Goal: Task Accomplishment & Management: Complete application form

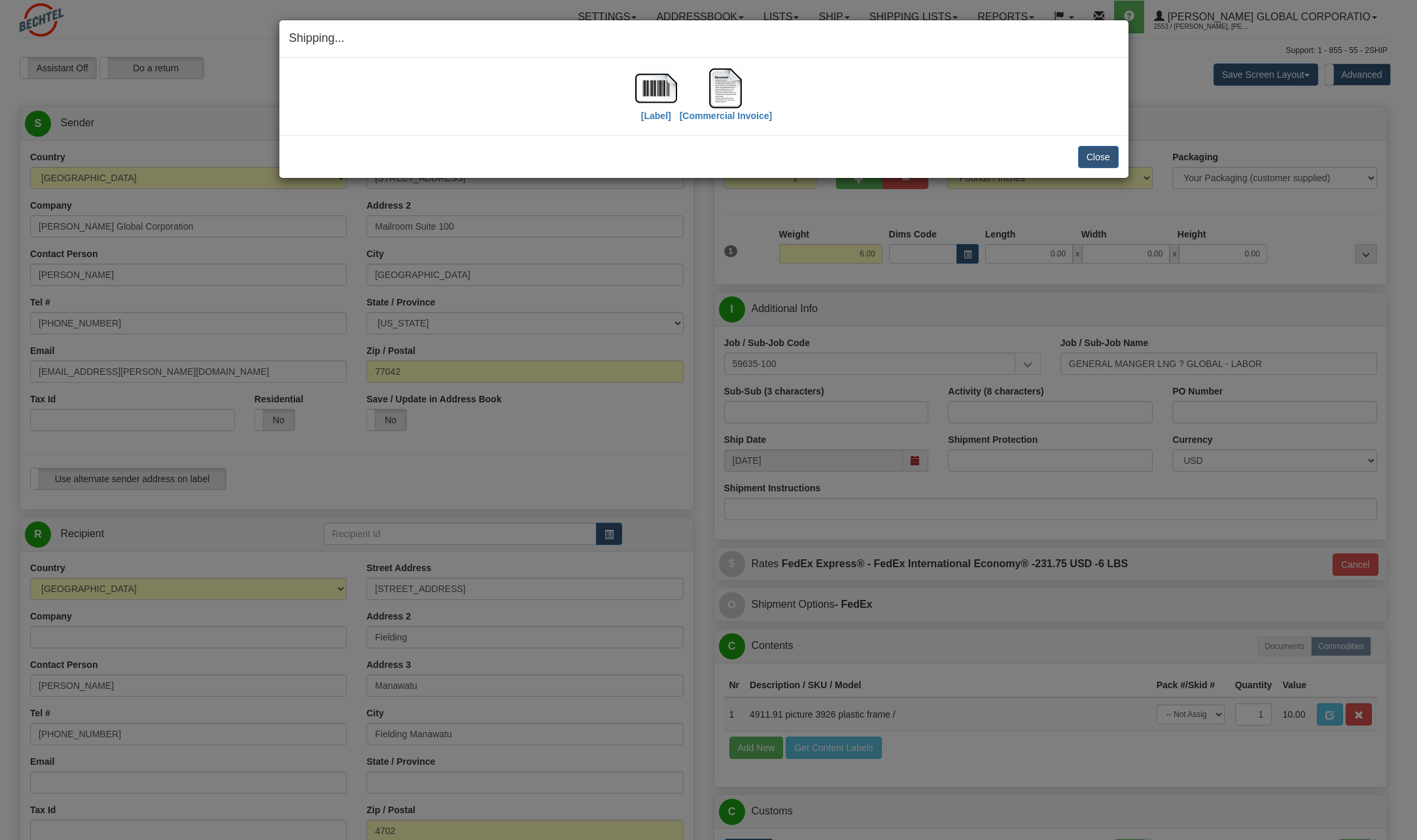
select select "NZ"
select select "6"
select select "2"
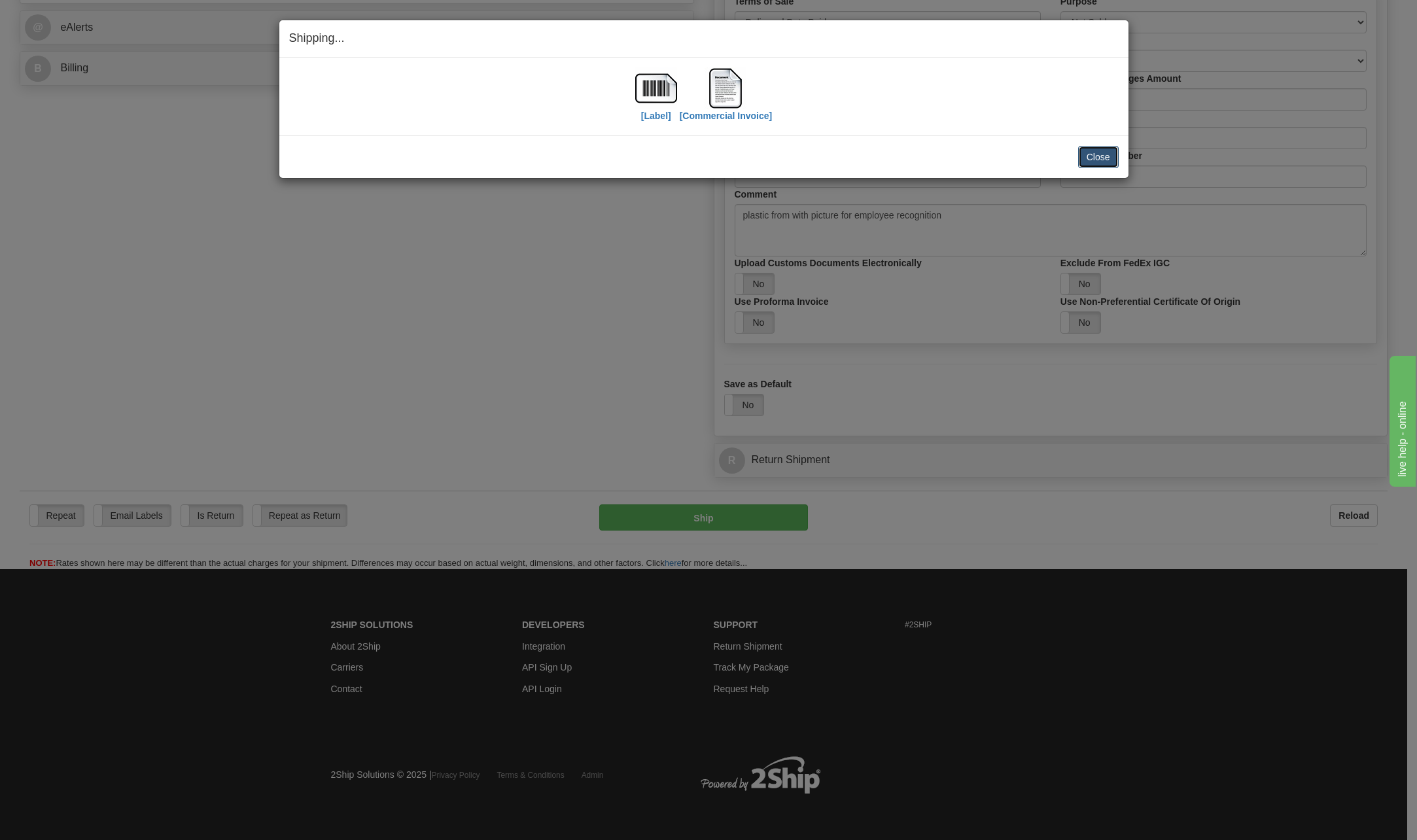
click at [1101, 156] on button "Close" at bounding box center [1098, 157] width 41 height 22
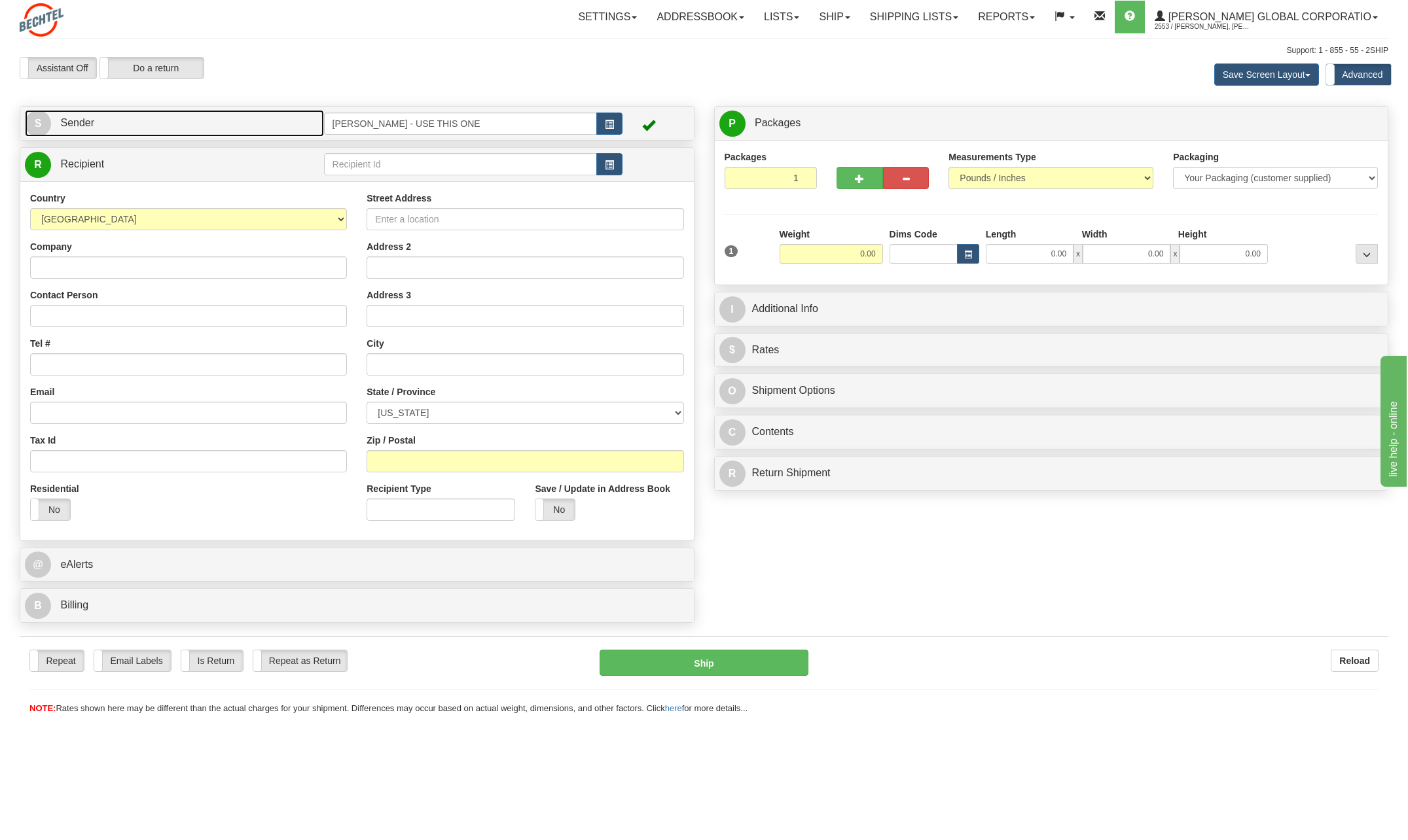
click at [35, 122] on span "S" at bounding box center [38, 124] width 27 height 27
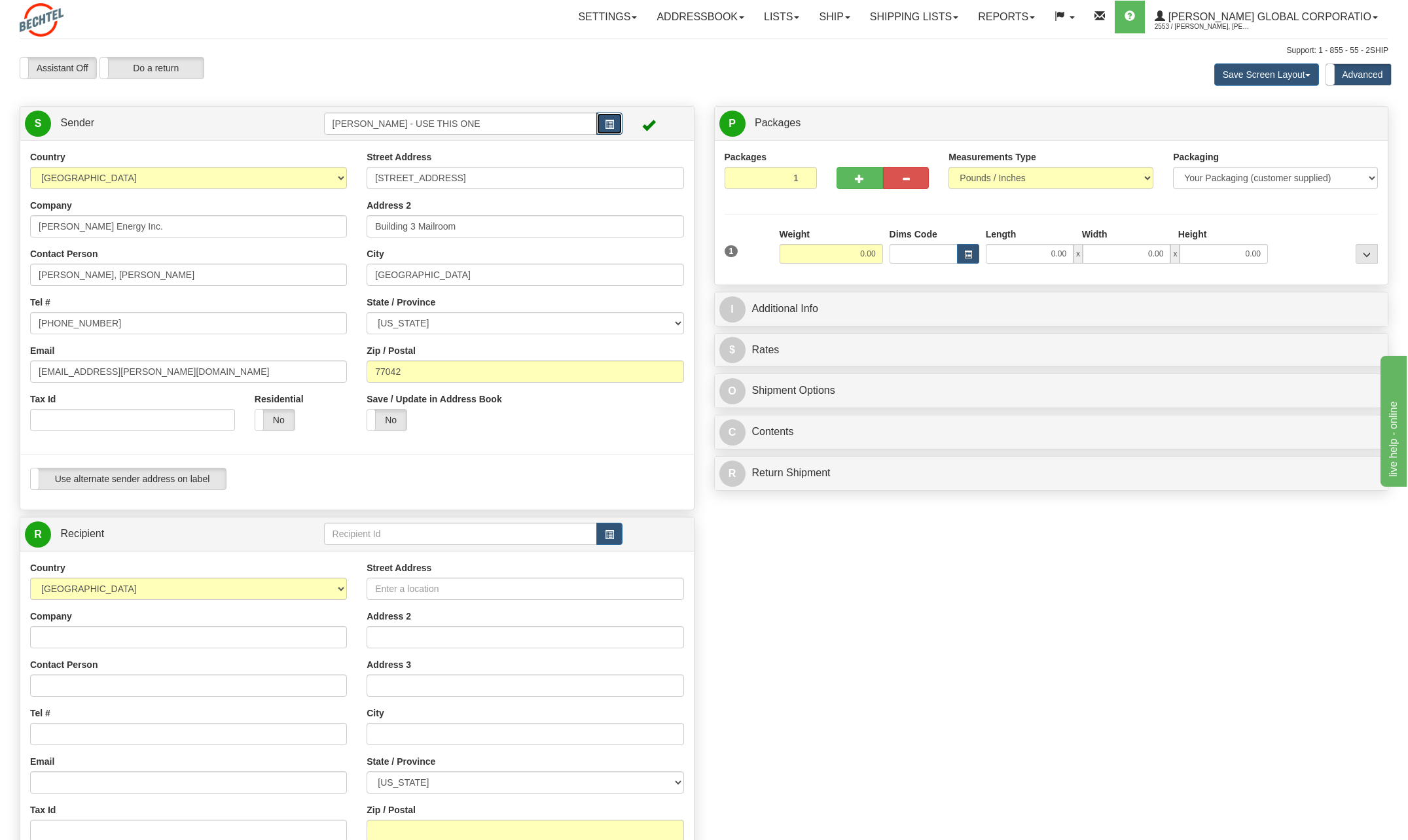
click at [615, 122] on button "button" at bounding box center [609, 123] width 27 height 22
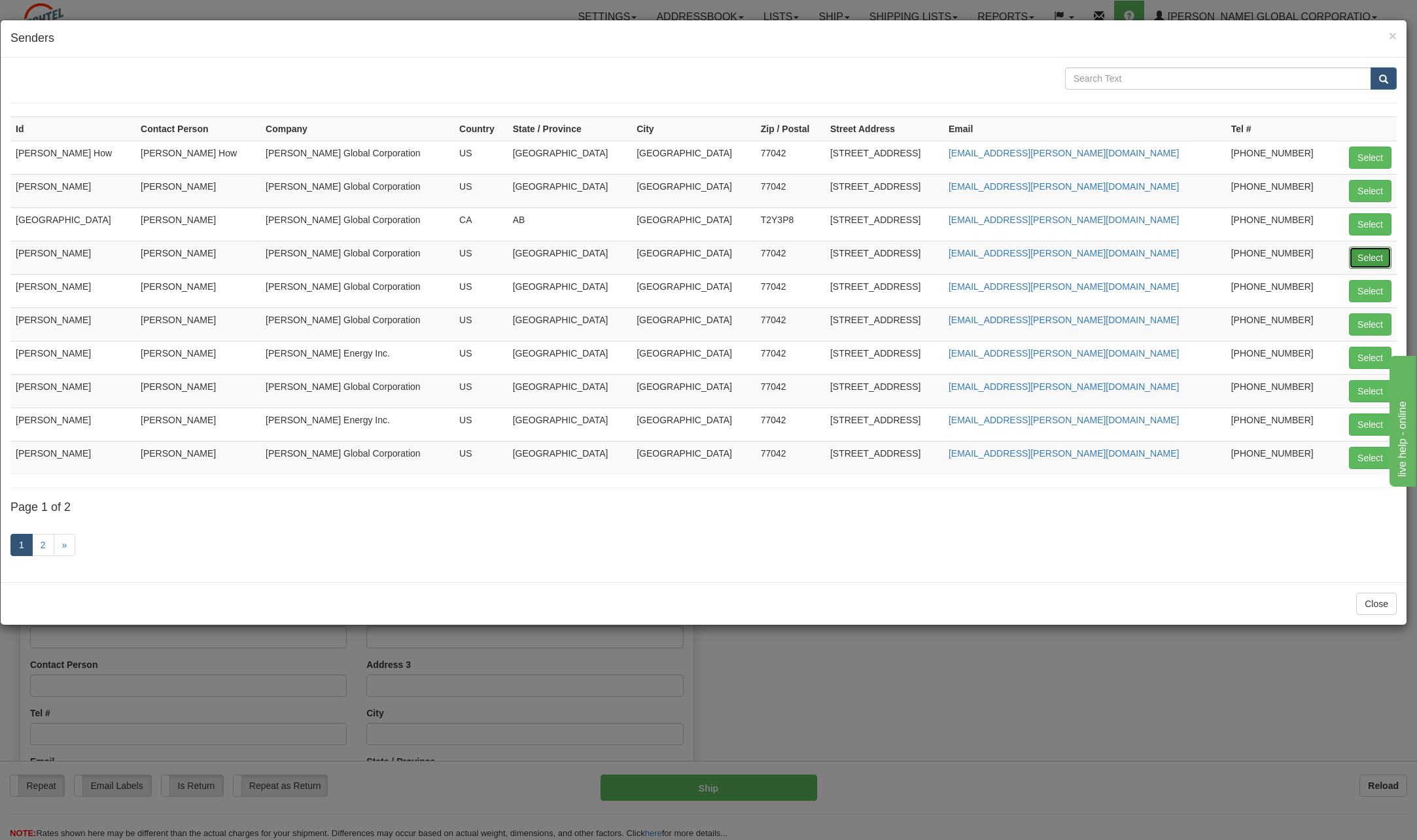
click at [1376, 254] on button "Select" at bounding box center [1370, 258] width 42 height 22
type input "[PERSON_NAME]"
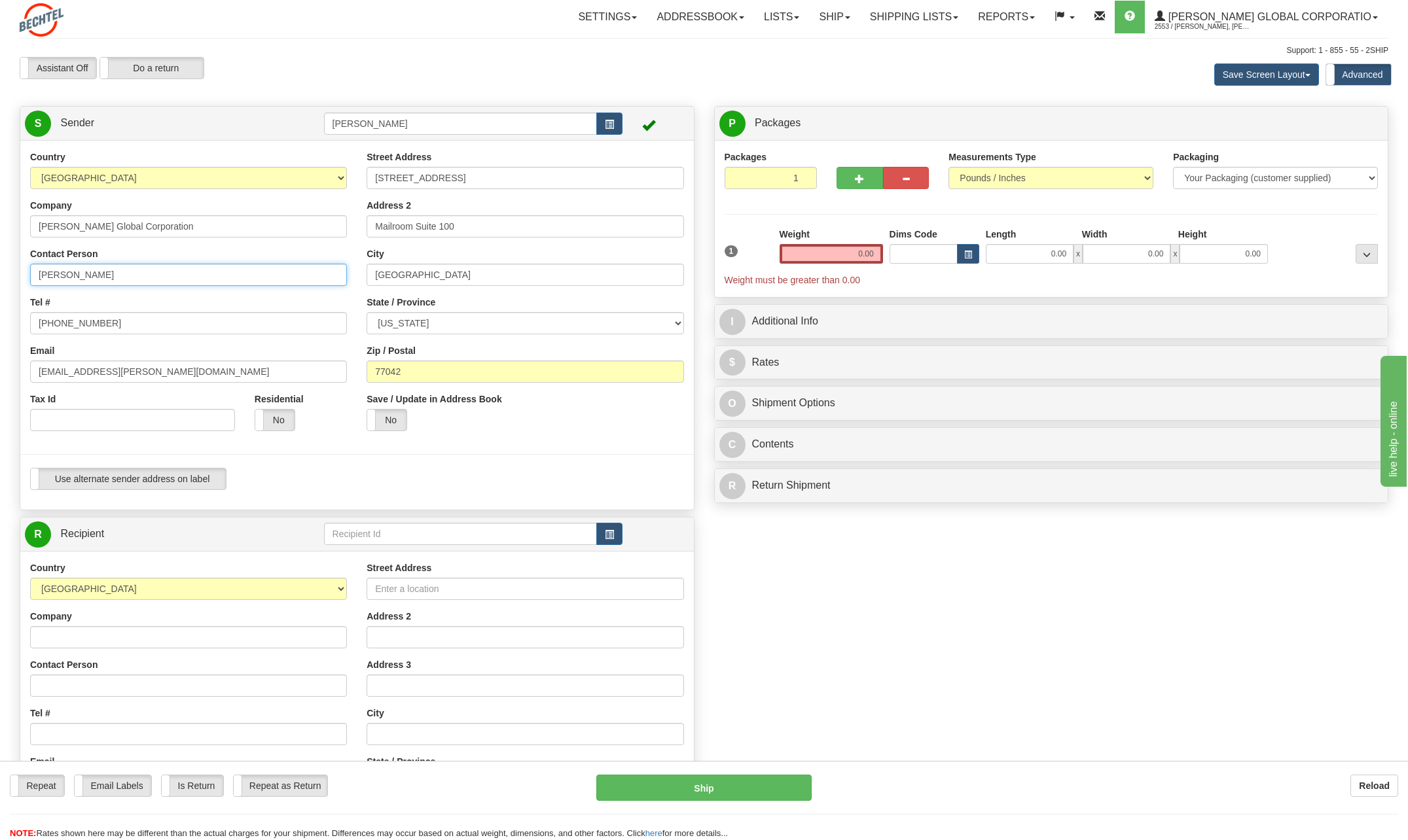
click at [131, 272] on input "[PERSON_NAME]" at bounding box center [189, 275] width 317 height 22
type input "C"
type input "Lubby Vargas"
click at [123, 323] on input "[PHONE_NUMBER]" at bounding box center [189, 323] width 317 height 22
click at [101, 321] on input "713 235-" at bounding box center [189, 323] width 317 height 22
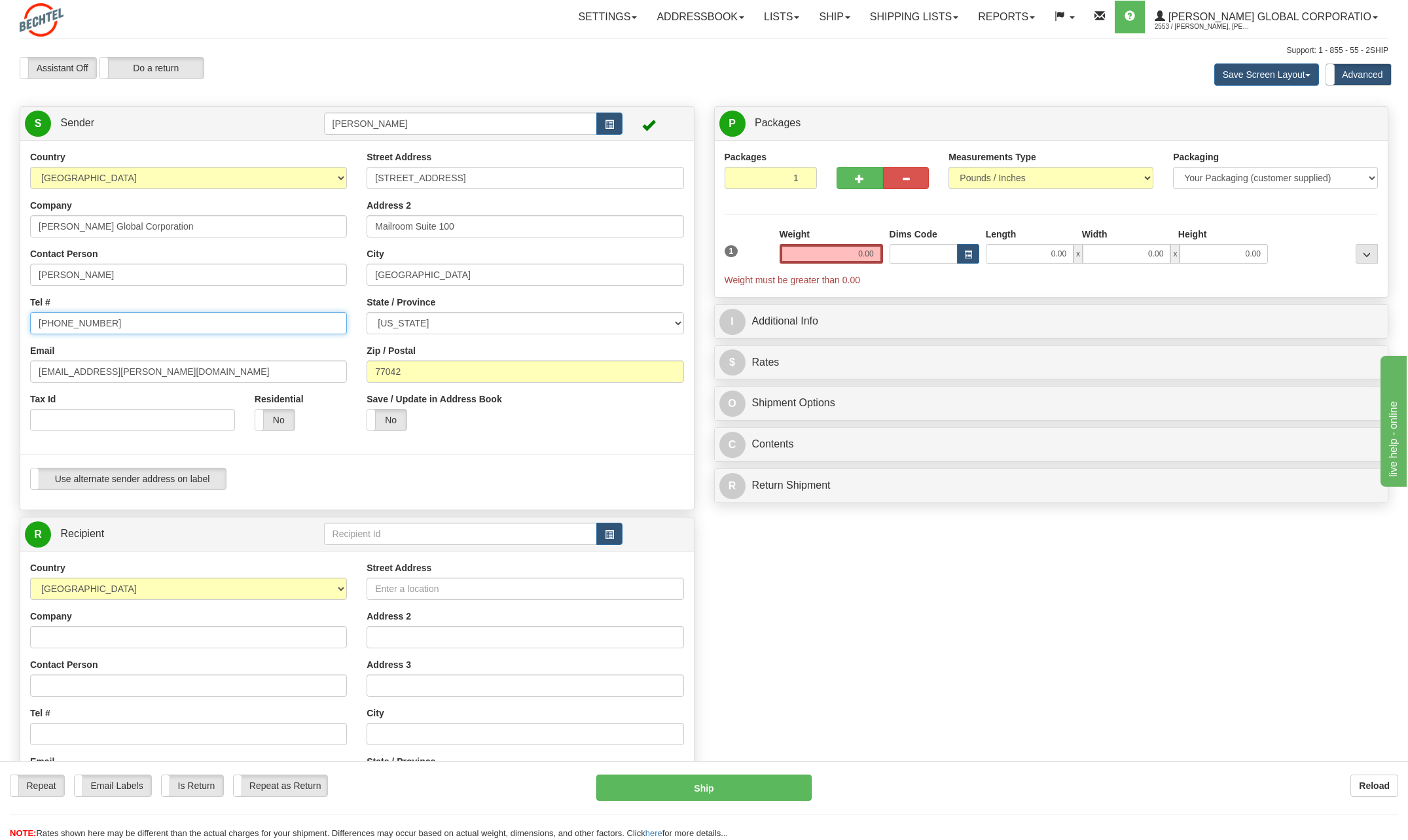
type input "713 235-7251"
drag, startPoint x: 79, startPoint y: 375, endPoint x: -2, endPoint y: 365, distance: 81.6
click at [0, 365] on html "Training Course Close Toggle navigation Settings Shipping Preferences New Sende…" at bounding box center [704, 420] width 1408 height 840
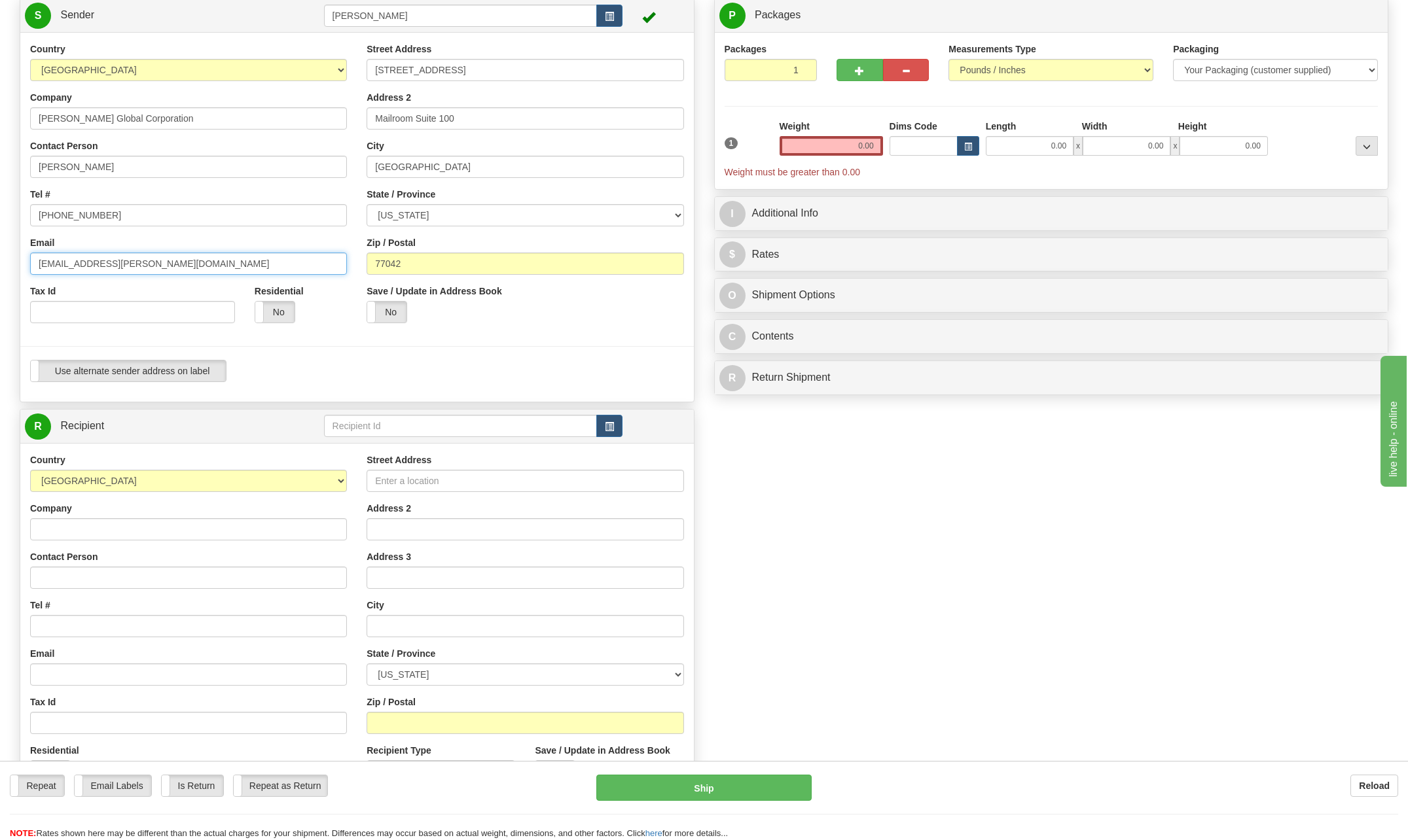
scroll to position [131, 0]
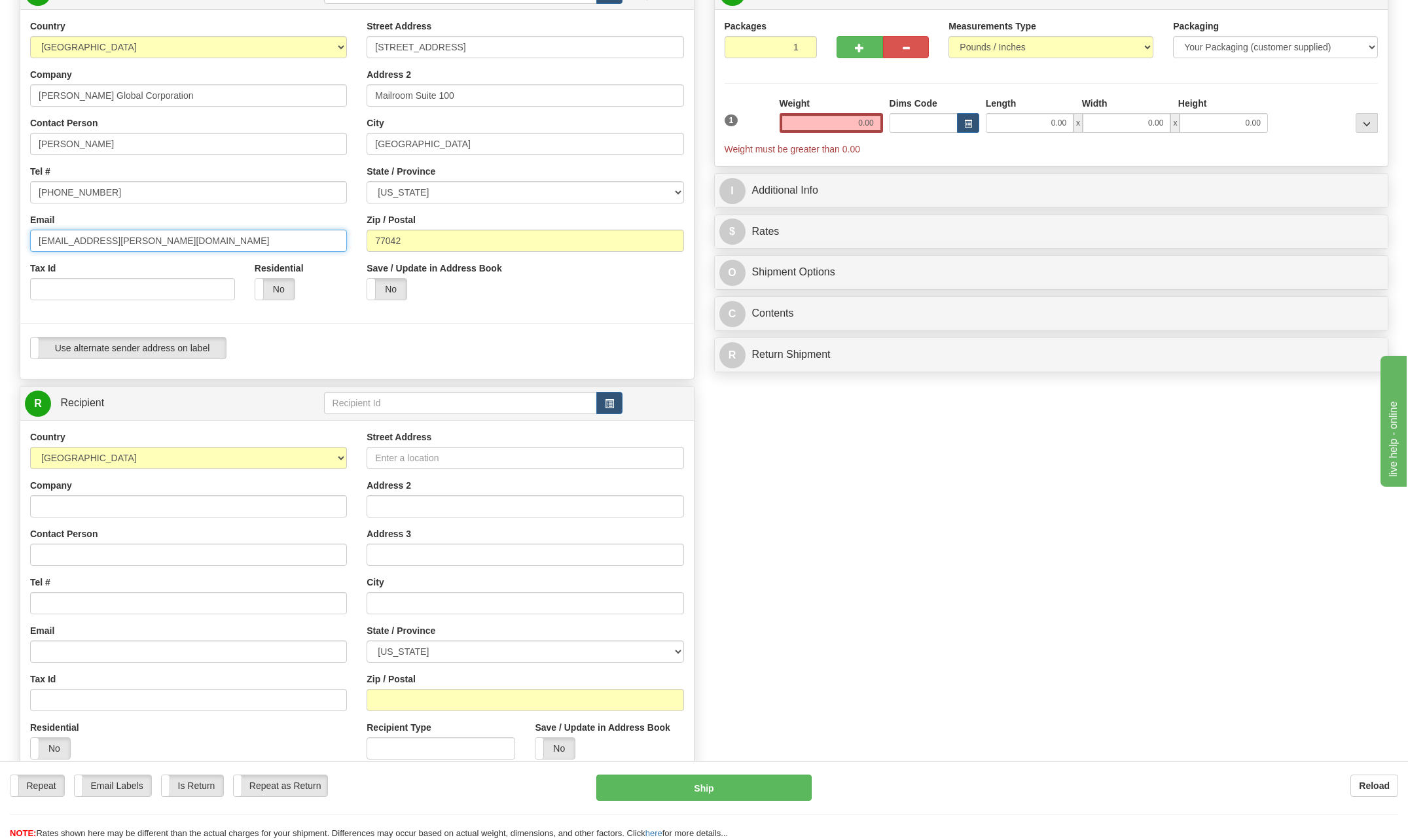
type input "ldvarga1@bechtel.com"
click at [71, 557] on input "Contact Person" at bounding box center [189, 554] width 317 height 22
click at [89, 555] on input "Contact Person" at bounding box center [189, 554] width 317 height 22
type input "Kevin Edwards"
click at [51, 596] on input "Tel #" at bounding box center [189, 603] width 317 height 22
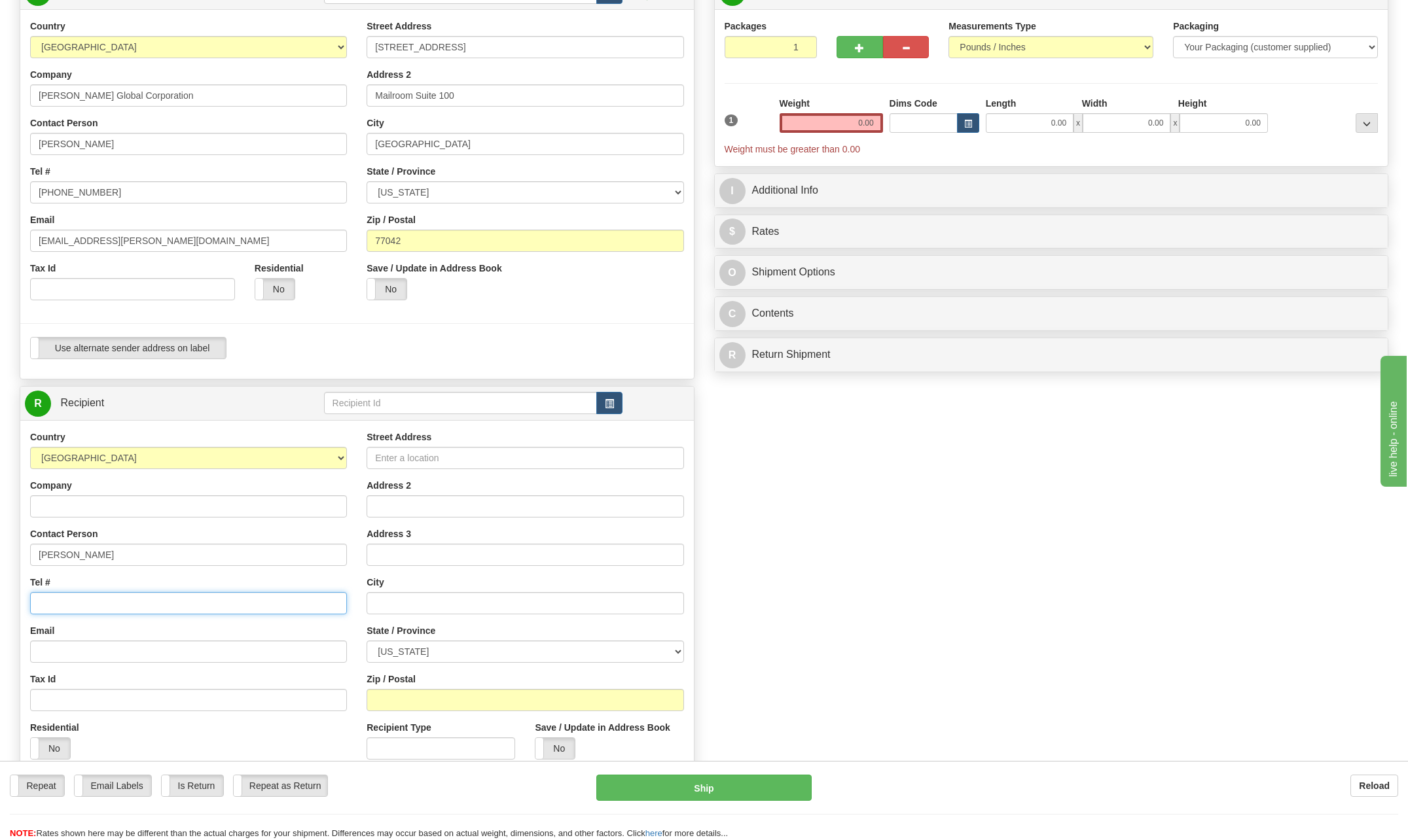
type input "[PHONE_NUMBER]"
select select "NZ"
type input "Fielding"
type input "Manawatu"
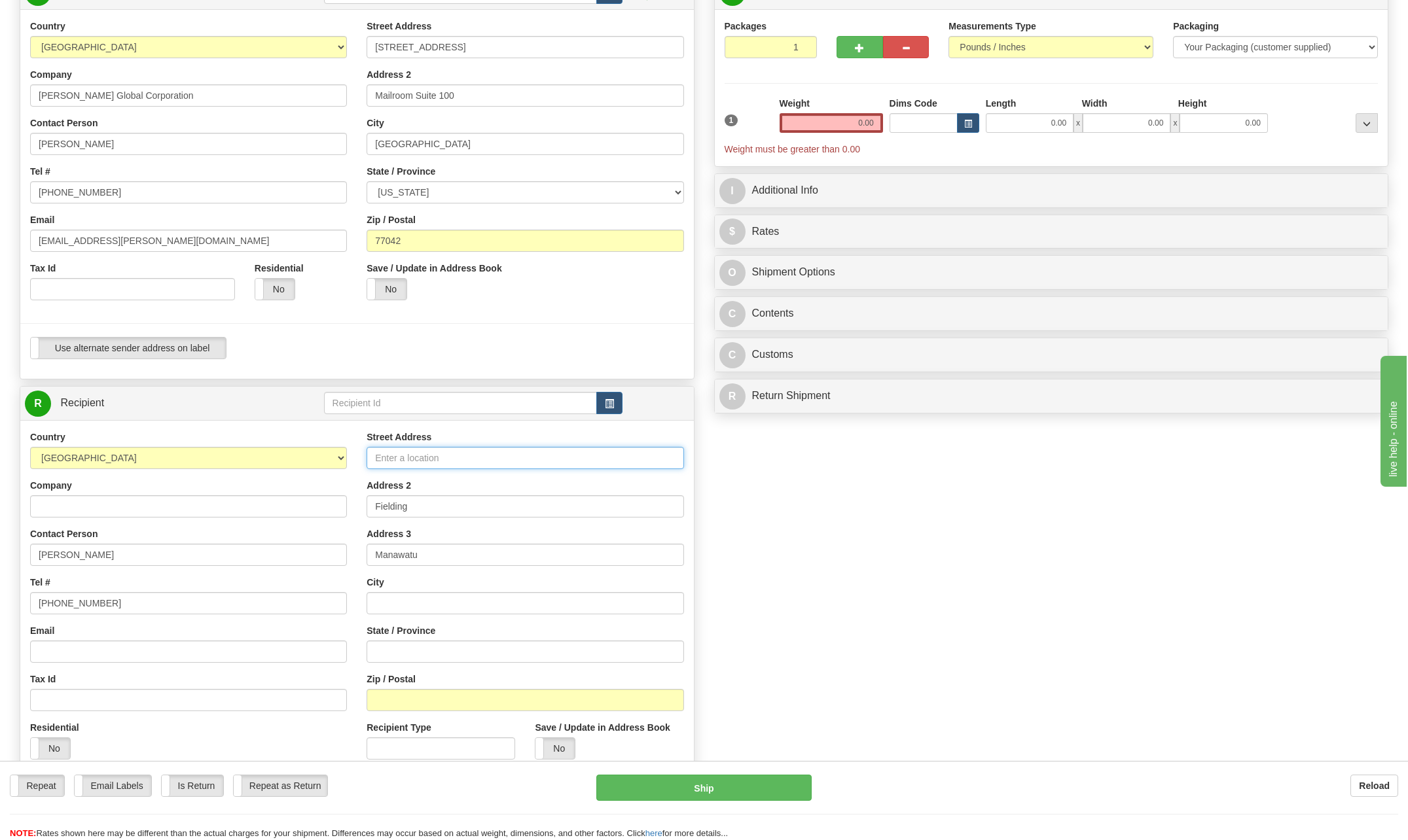
click at [418, 454] on input "Street Address" at bounding box center [525, 457] width 317 height 22
type input "7708 Marbury Road"
click at [419, 507] on input "Fielding" at bounding box center [525, 506] width 317 height 22
type input "F"
click at [398, 604] on input "text" at bounding box center [525, 603] width 317 height 22
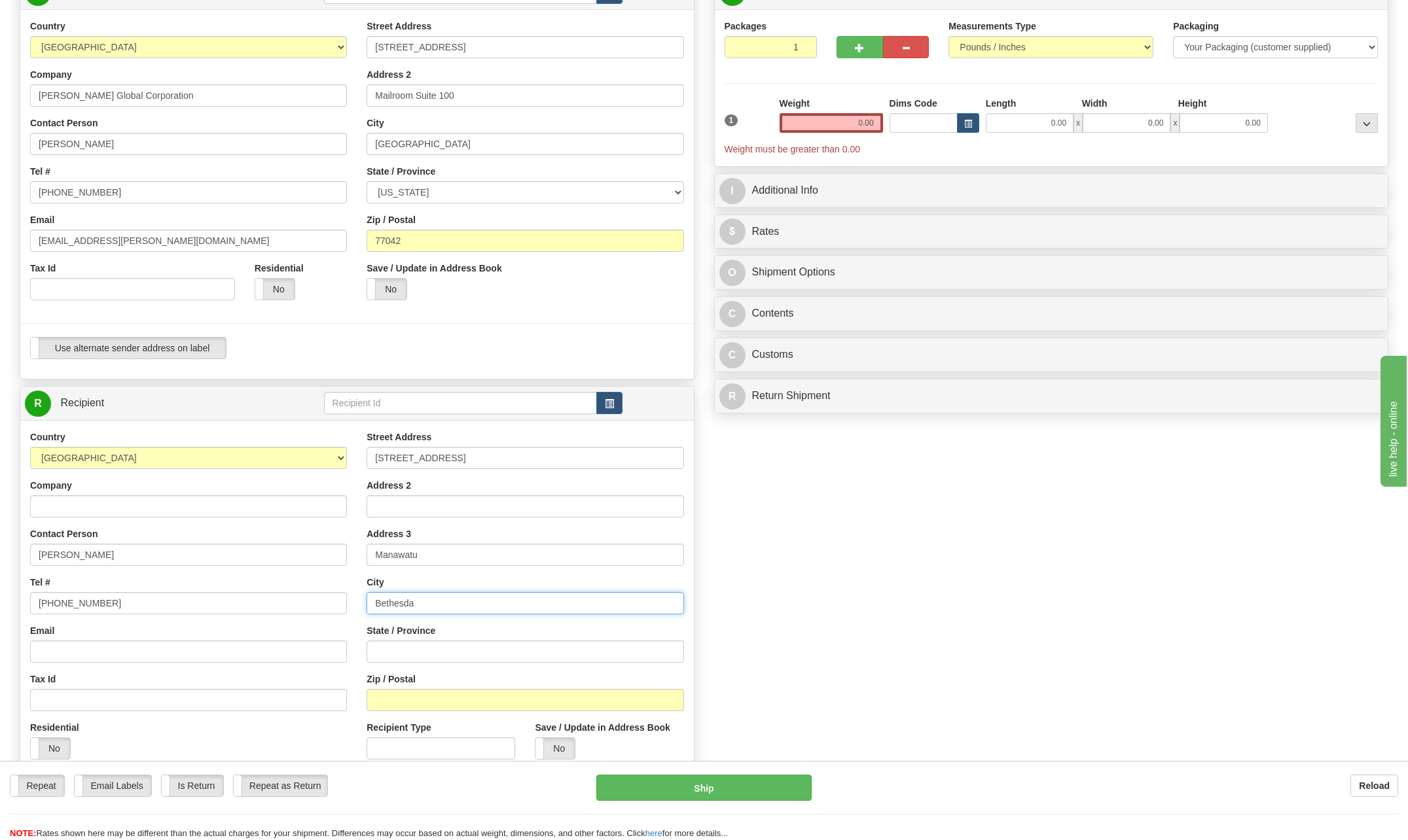
type input "Bethesda"
click at [451, 643] on input "State / Province" at bounding box center [525, 651] width 317 height 22
click at [577, 652] on input "Maryland" at bounding box center [525, 651] width 317 height 22
click at [479, 654] on input "Maryland" at bounding box center [525, 651] width 317 height 22
click at [430, 655] on input "Maryland" at bounding box center [525, 651] width 317 height 22
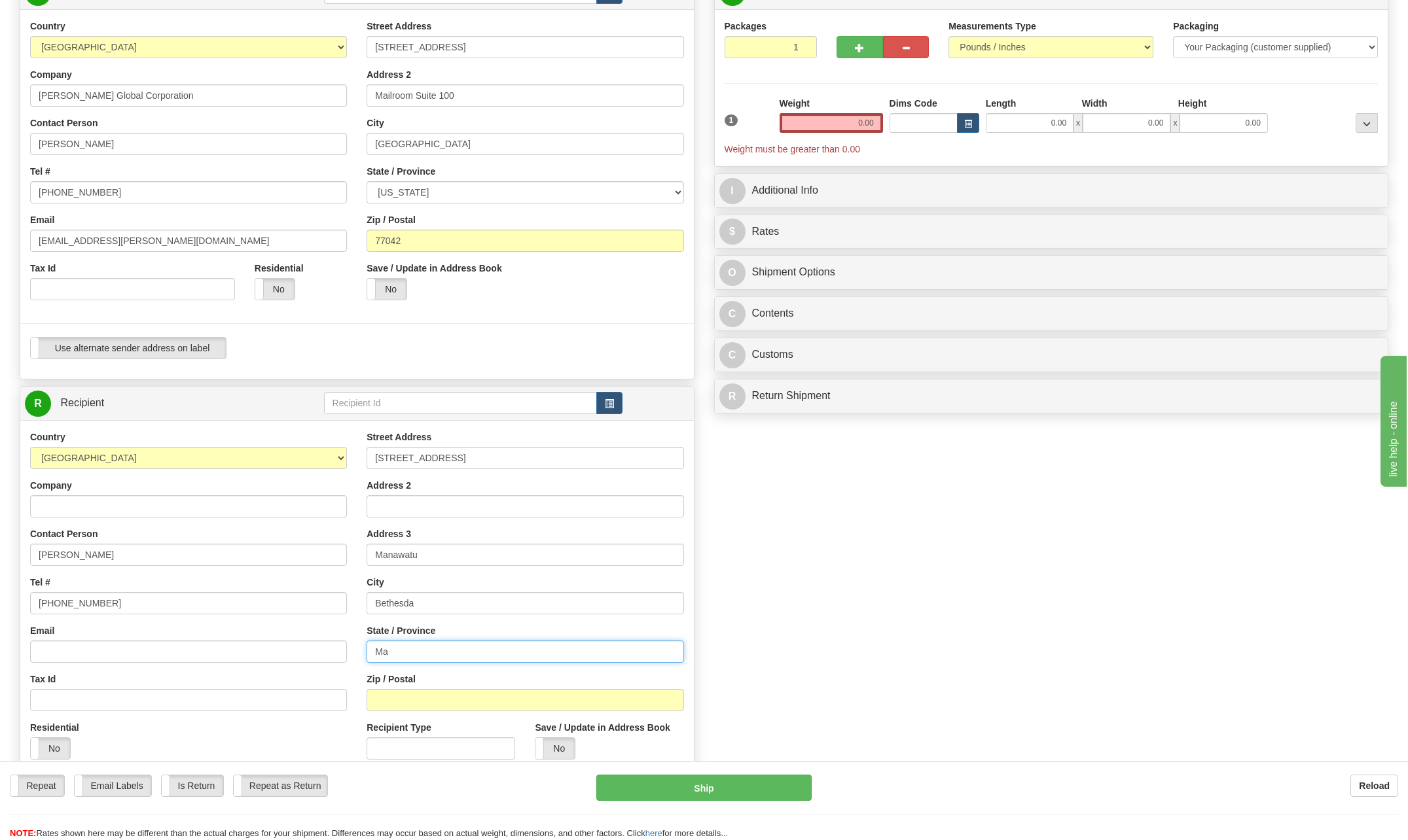
type input "M"
click at [394, 650] on input "State / Province" at bounding box center [525, 651] width 317 height 22
click at [819, 603] on div "Create a label for the return Create Pickup Without Label S" at bounding box center [704, 422] width 1388 height 893
click at [422, 656] on input "State / Province" at bounding box center [525, 651] width 317 height 22
type input "Maryland"
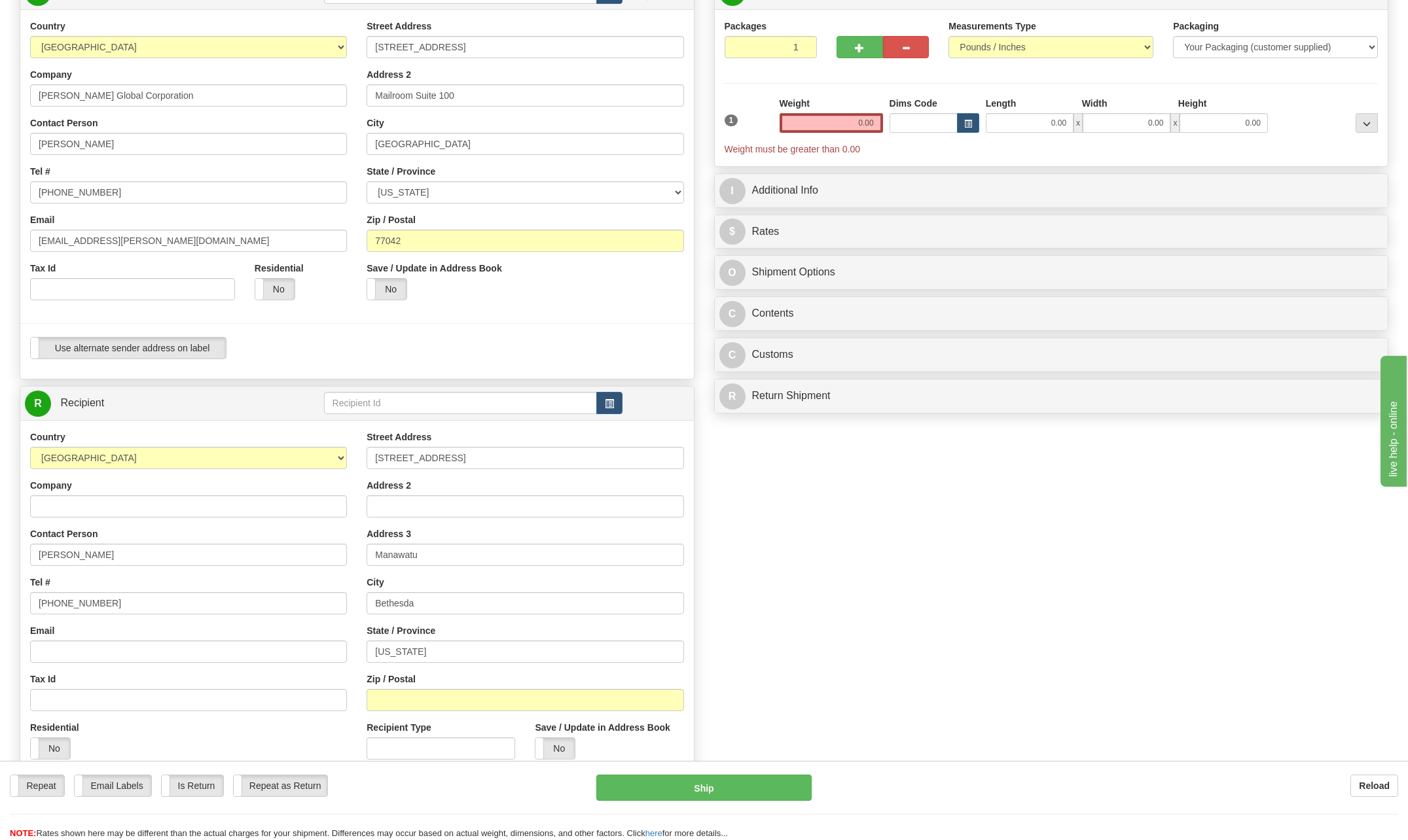
click at [886, 710] on div "Create a label for the return Create Pickup Without Label S" at bounding box center [704, 422] width 1388 height 893
click at [423, 706] on input "Zip / Postal" at bounding box center [525, 699] width 317 height 22
type input "20817"
drag, startPoint x: 850, startPoint y: 120, endPoint x: 1176, endPoint y: 114, distance: 326.1
click at [1176, 114] on div "1 Weight 0.00 Dims Code 0.00" at bounding box center [1051, 126] width 661 height 59
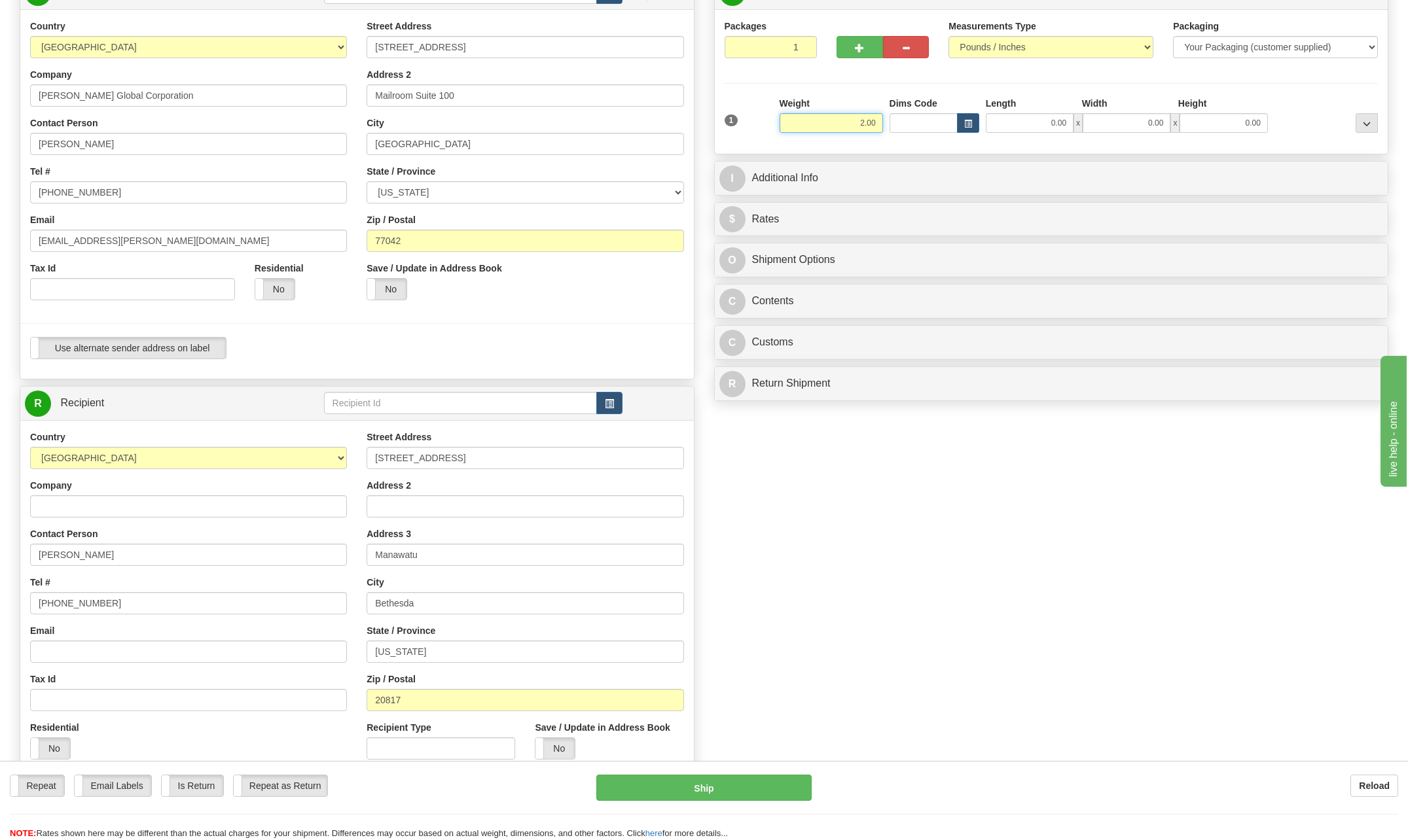
type input "2.00"
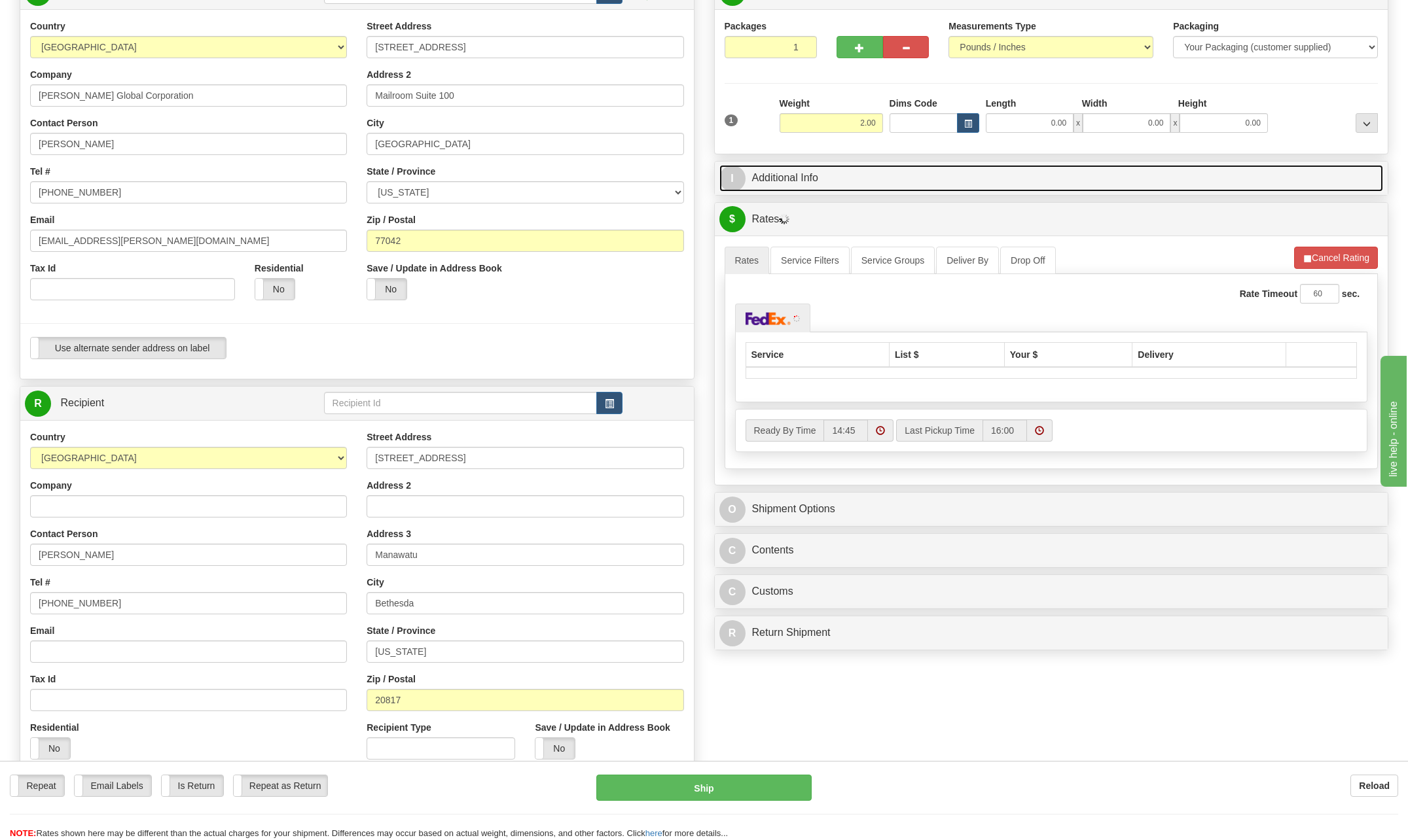
click at [729, 176] on span "I" at bounding box center [733, 179] width 27 height 27
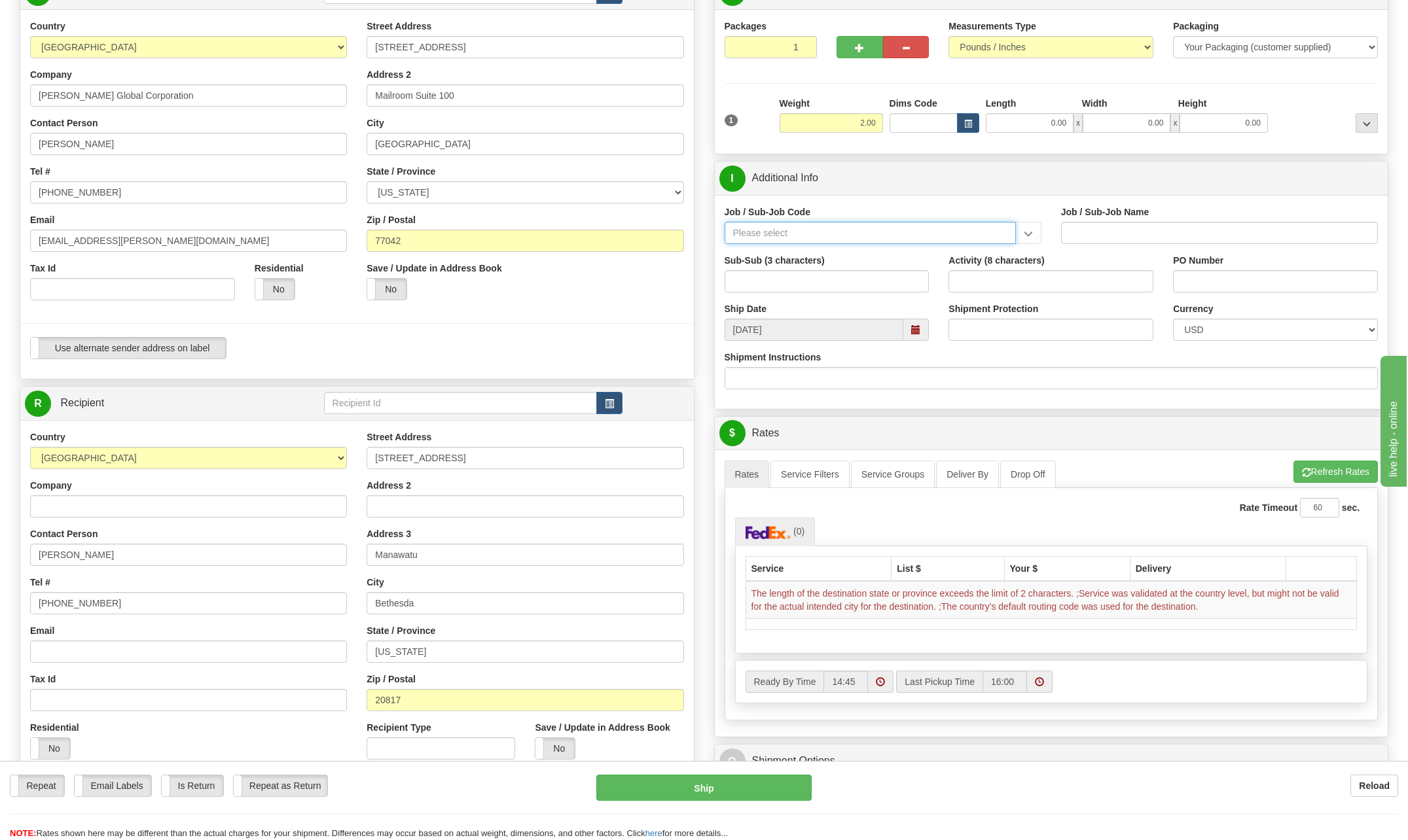
click at [768, 233] on input "Job / Sub-Job Code" at bounding box center [870, 233] width 291 height 22
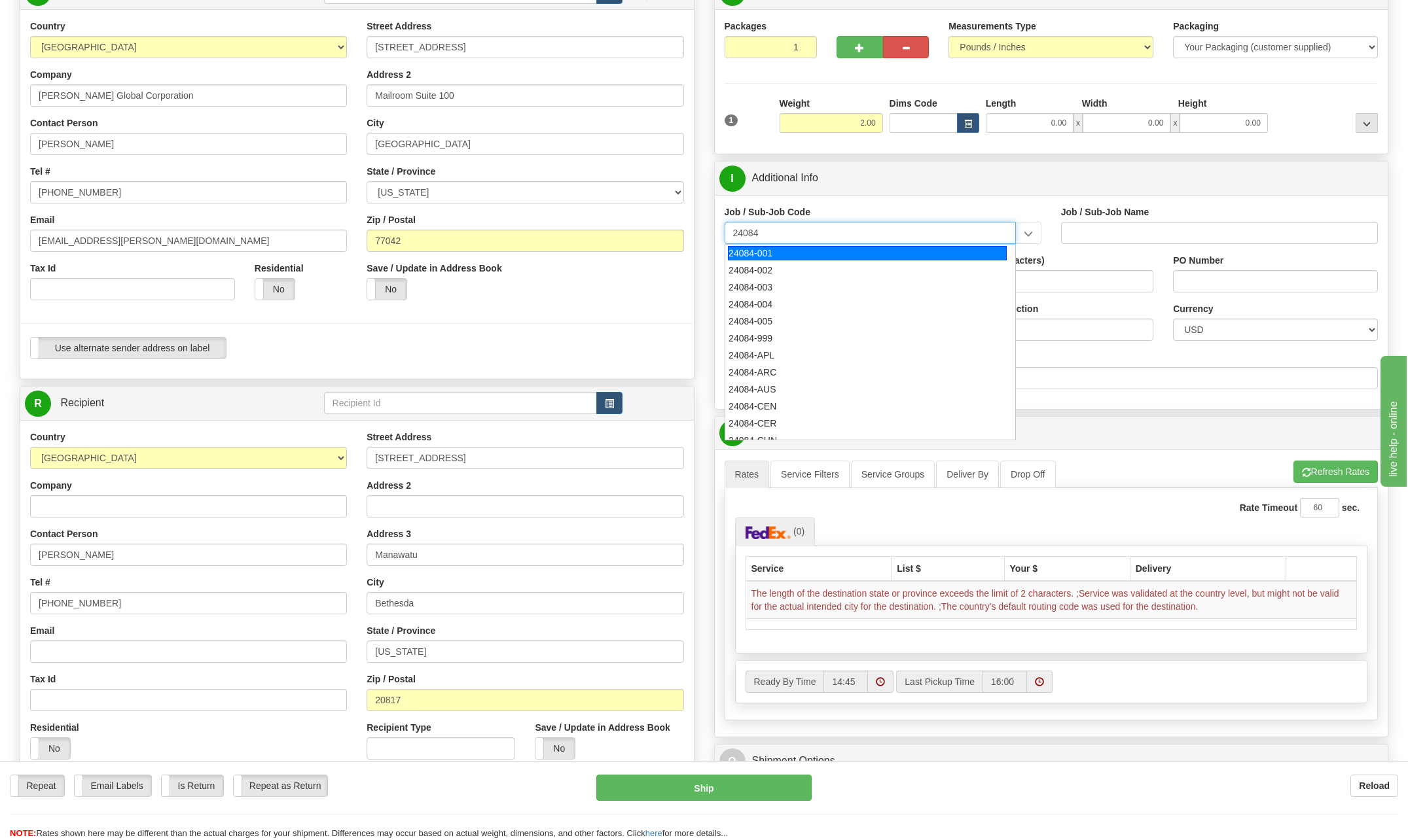
click at [784, 258] on div "24084-001" at bounding box center [867, 253] width 279 height 14
type input "24084-001"
type input "BSQE OPERATING RESULTS - NUCL. - MANAGEMENT"
type input "24084-001"
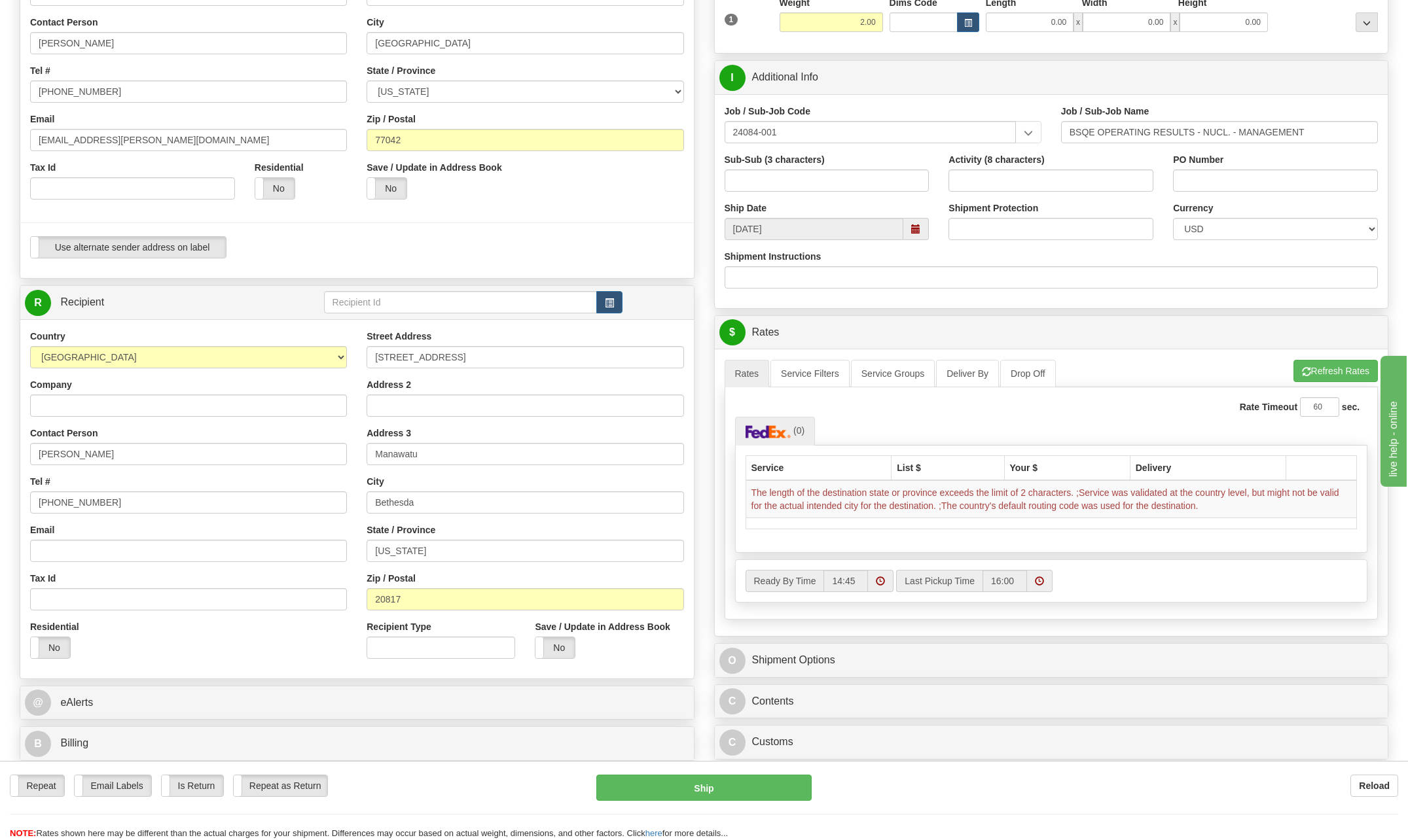
scroll to position [262, 0]
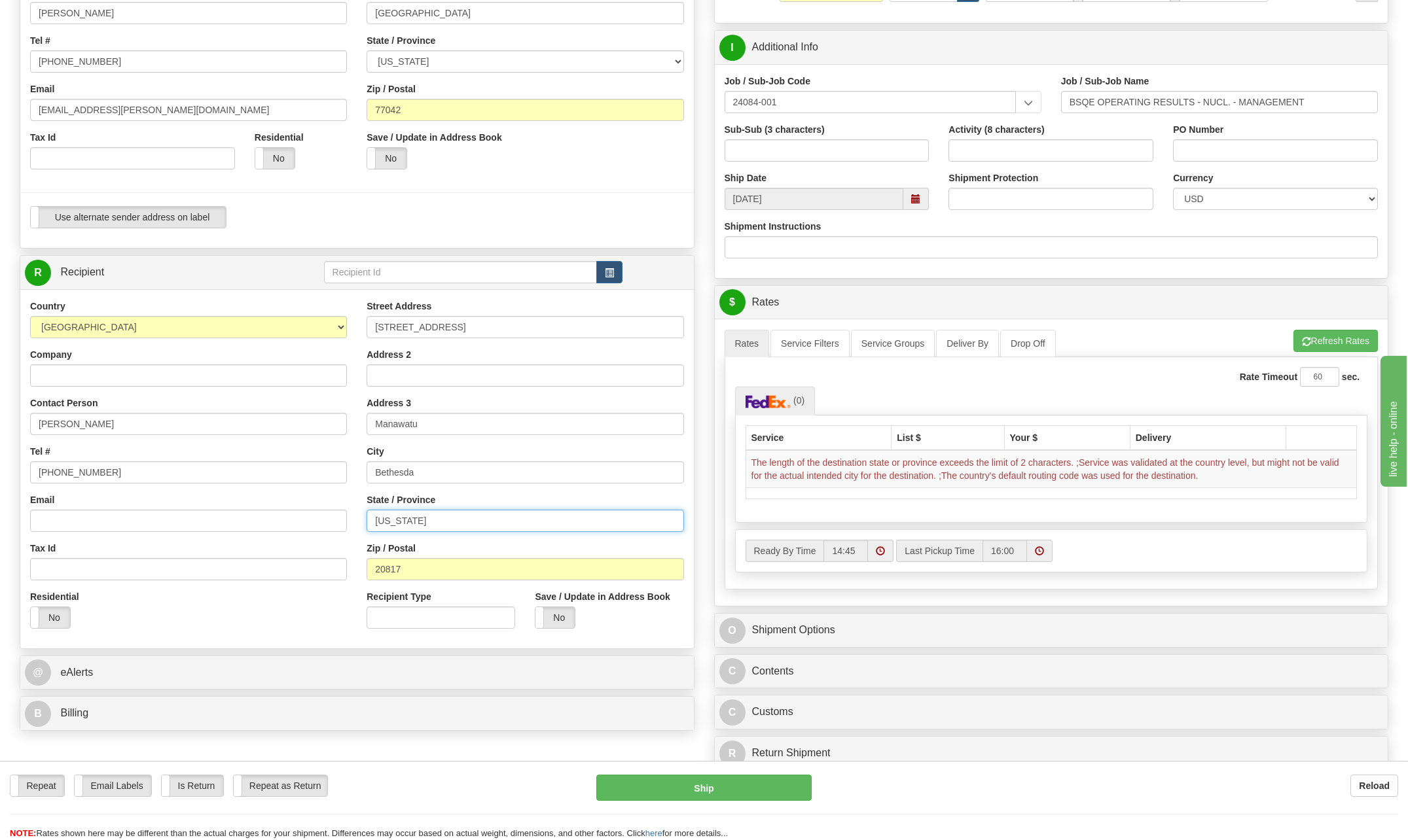
click at [451, 518] on input "Maryland" at bounding box center [525, 521] width 317 height 22
type input "[US_STATE]"
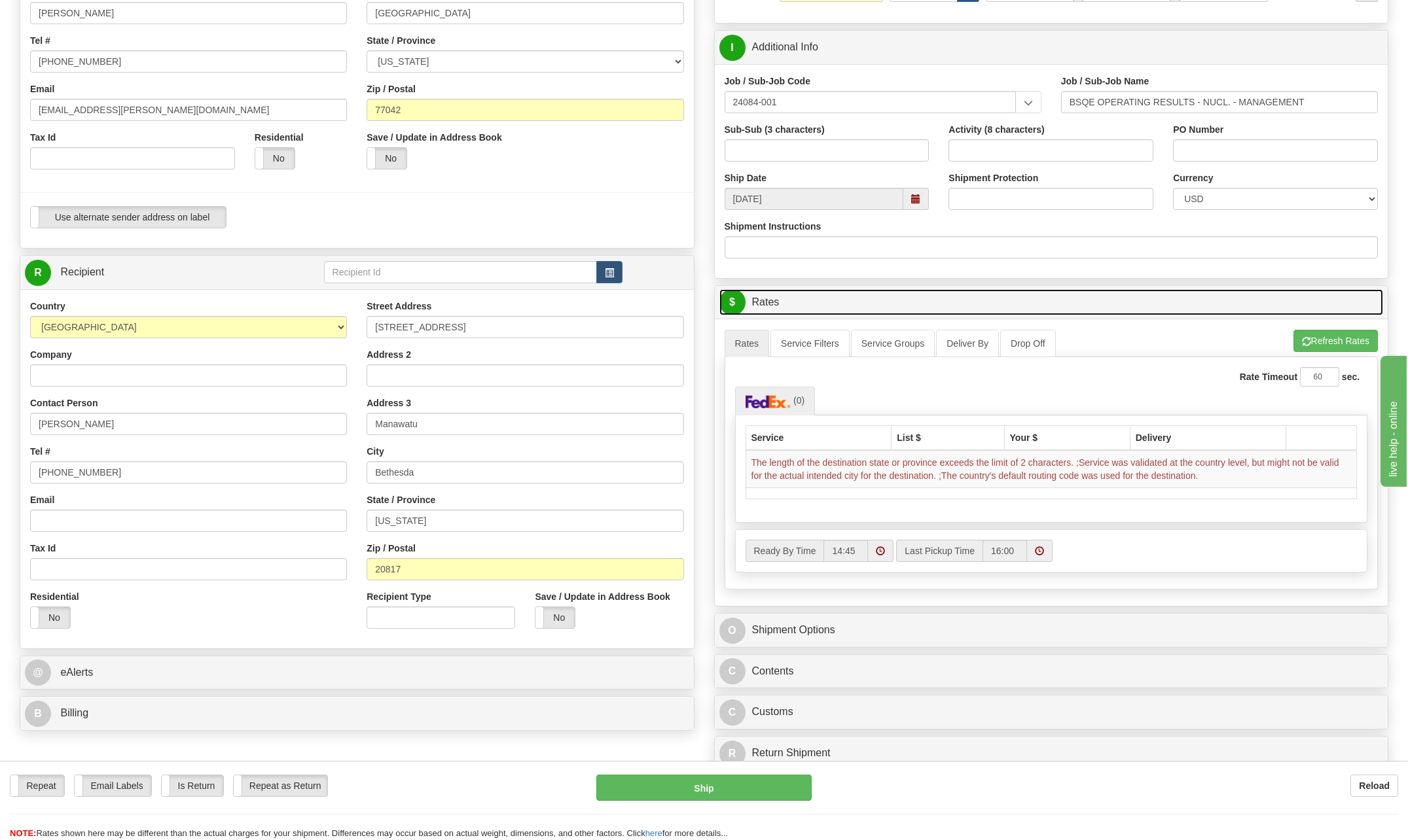
click at [733, 305] on span "$" at bounding box center [733, 302] width 27 height 27
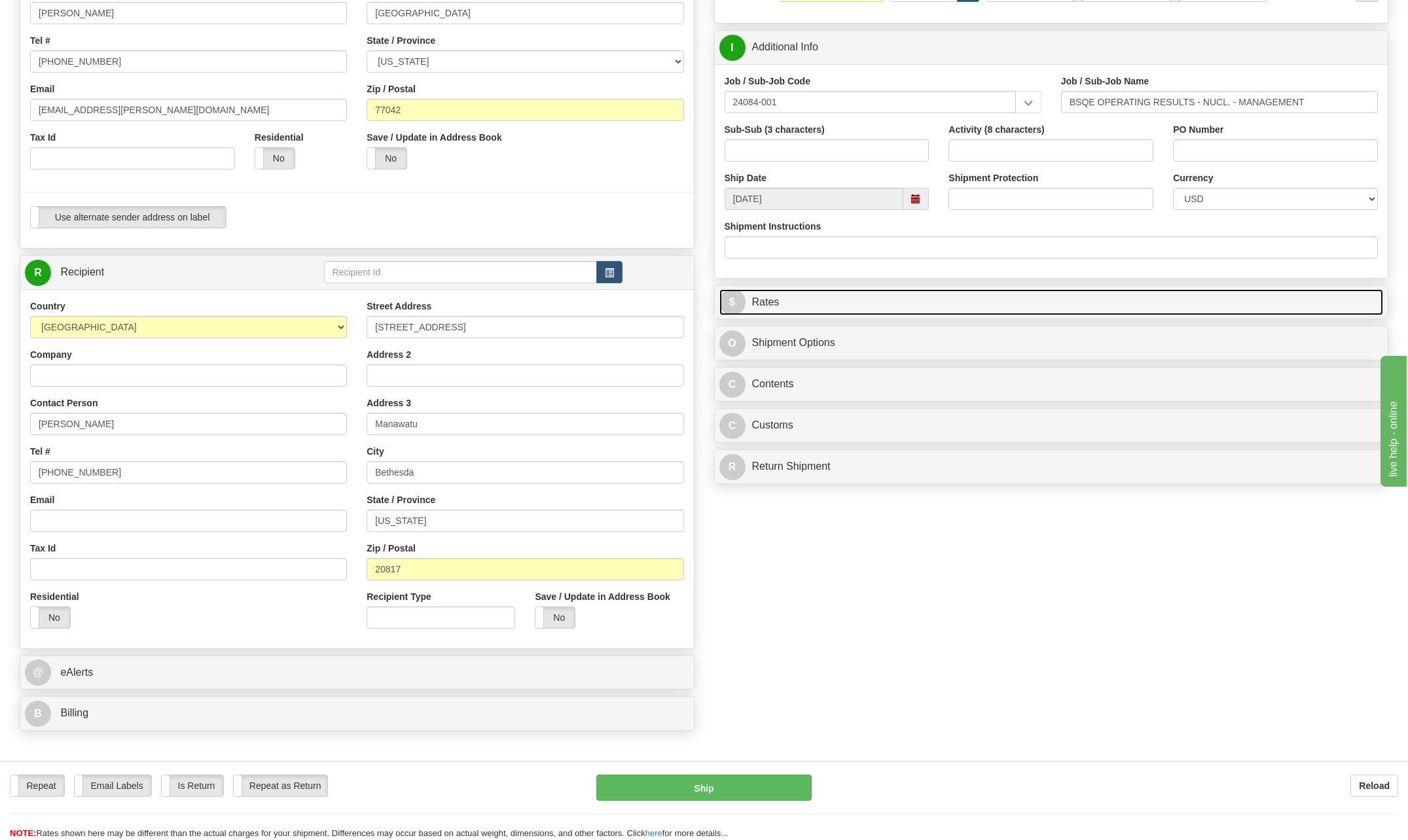
click at [733, 305] on span "$" at bounding box center [733, 302] width 27 height 27
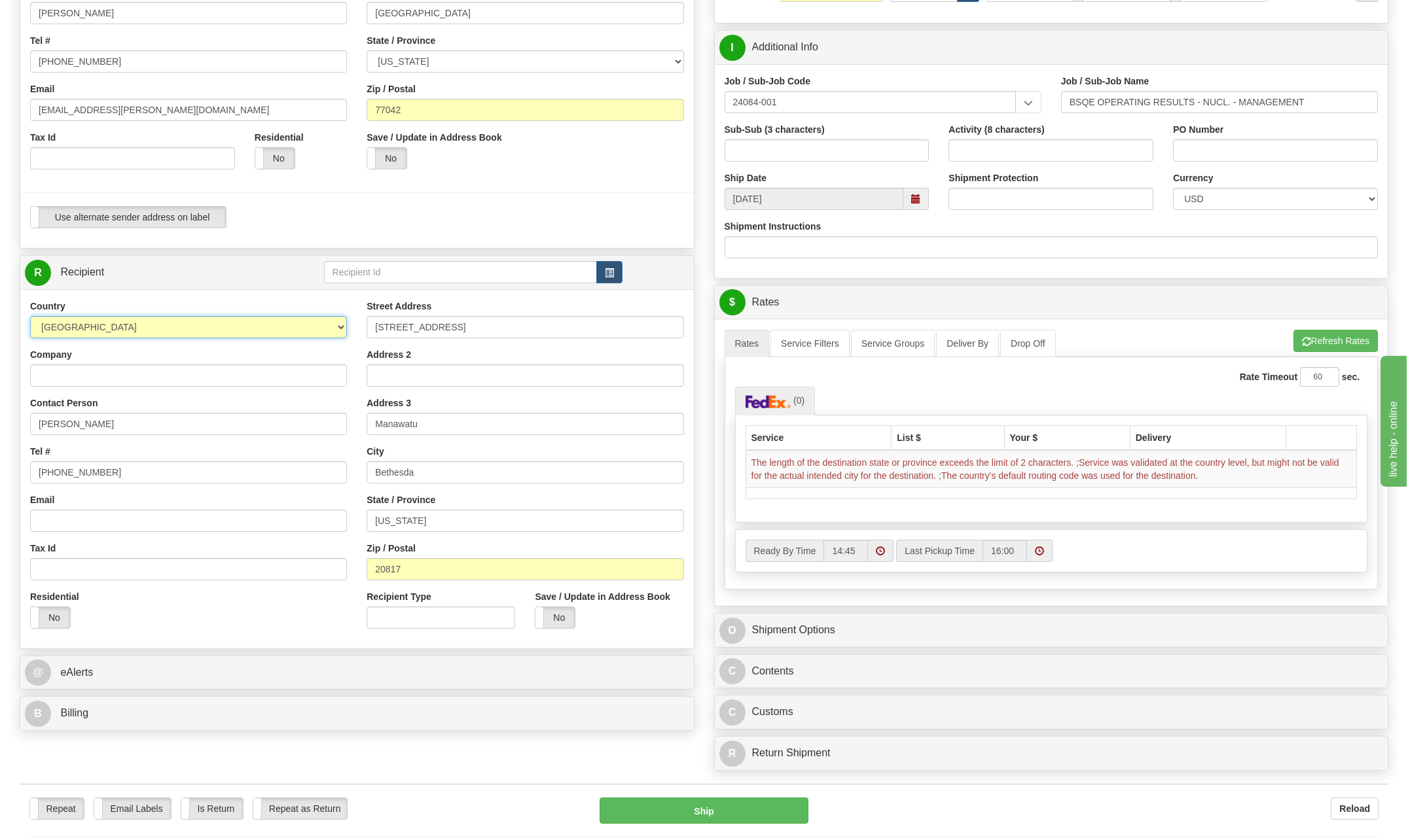
click at [343, 321] on select "AFGHANISTAN ALAND ISLANDS ALBANIA ALGERIA AMERICAN SAMOA ANDORRA ANGOLA ANGUILL…" at bounding box center [189, 327] width 317 height 22
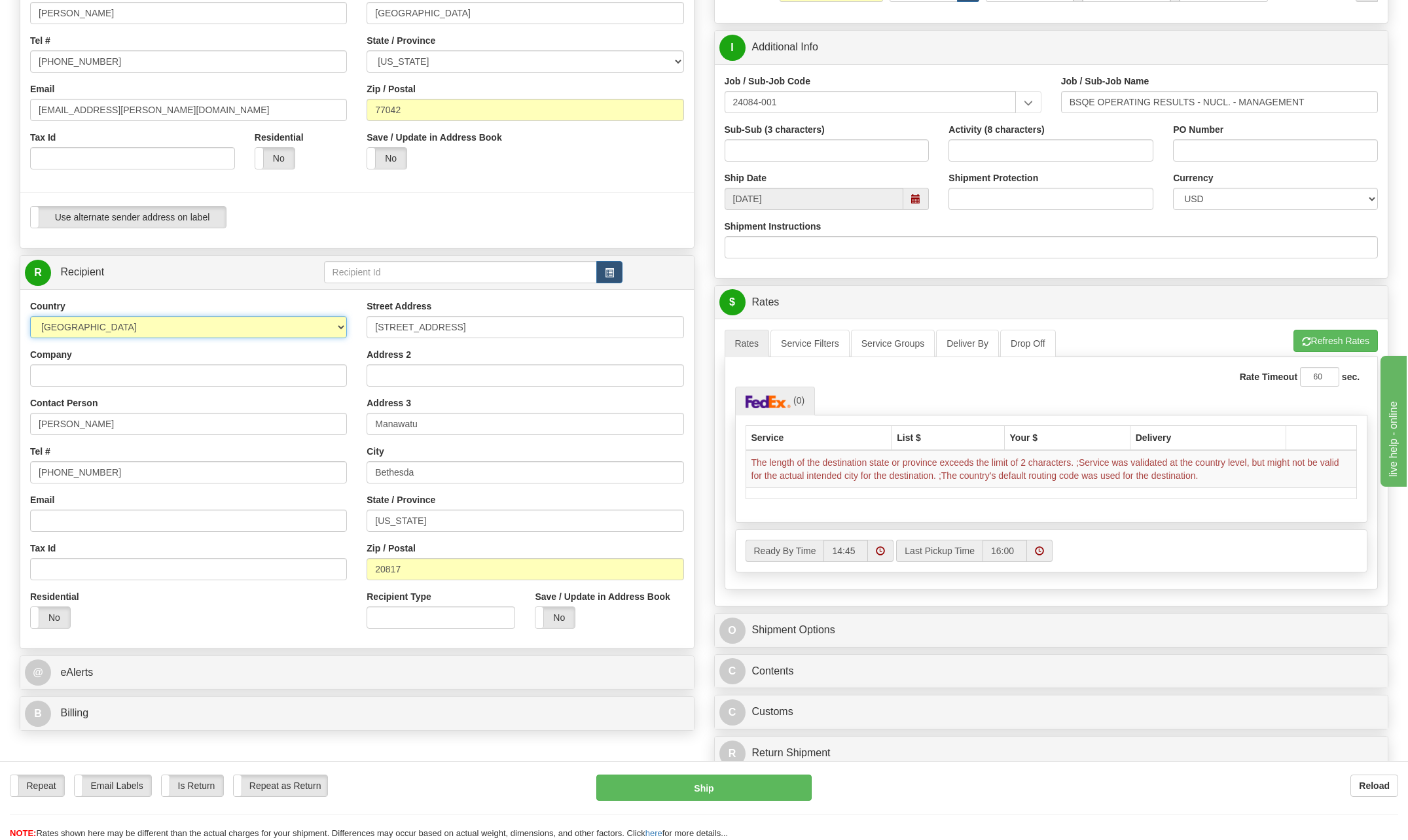
select select "US"
click at [30, 316] on select "AFGHANISTAN ALAND ISLANDS ALBANIA ALGERIA AMERICAN SAMOA ANDORRA ANGOLA ANGUILL…" at bounding box center [189, 327] width 317 height 22
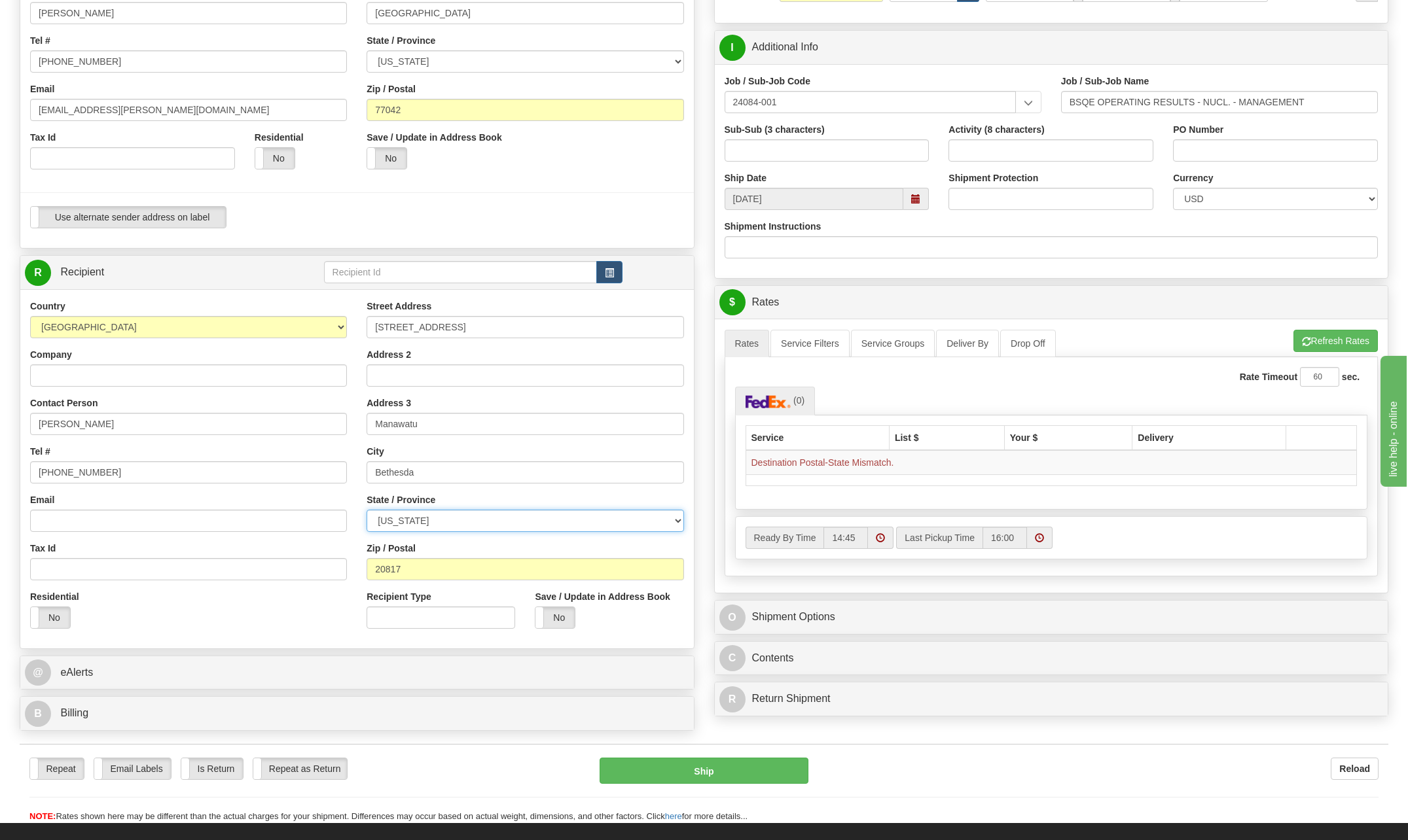
click at [674, 519] on select "ALABAMA ALASKA ARIZONA ARKANSAS Armed Forces America Armed Forces Europe Armed …" at bounding box center [525, 521] width 317 height 22
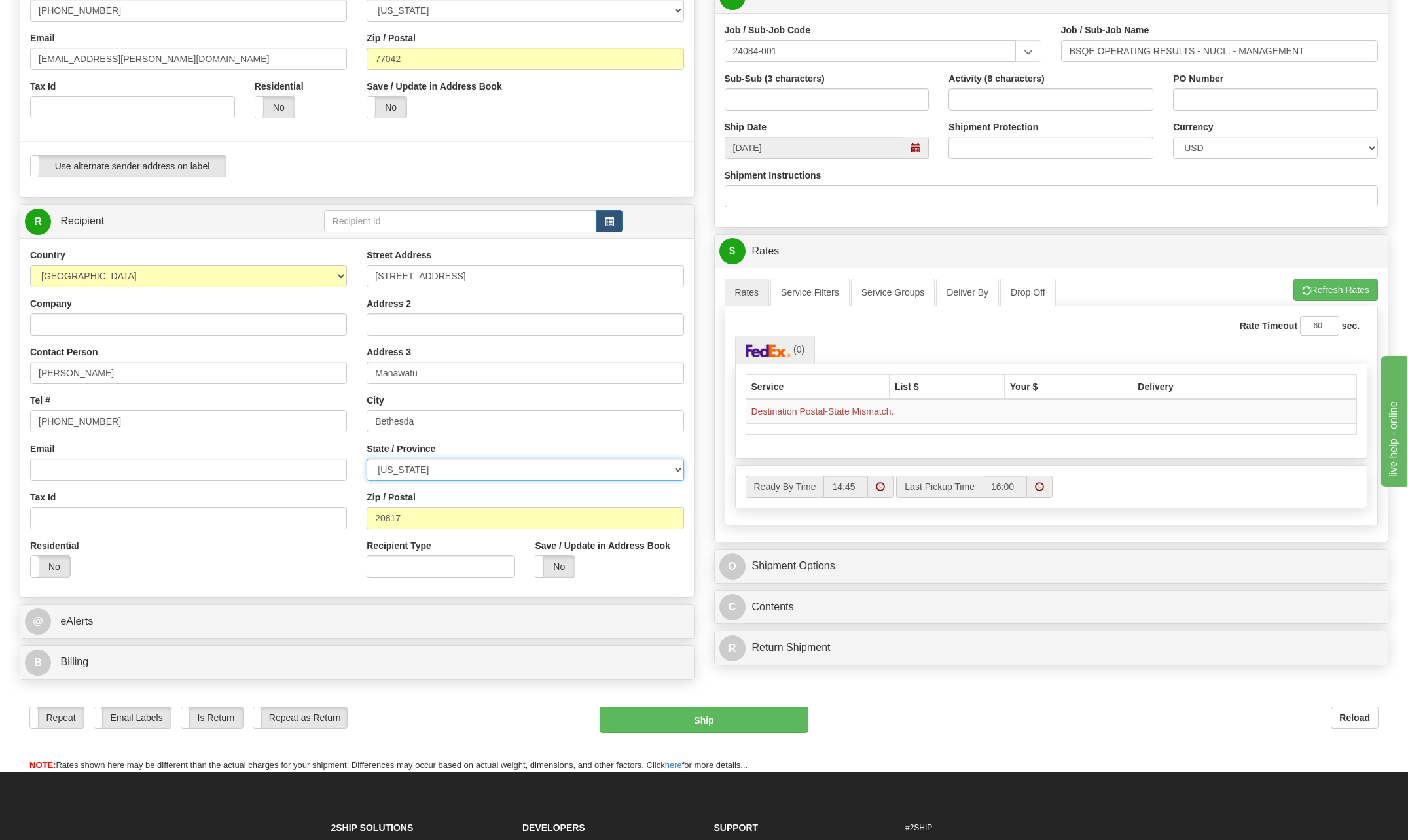
scroll to position [327, 0]
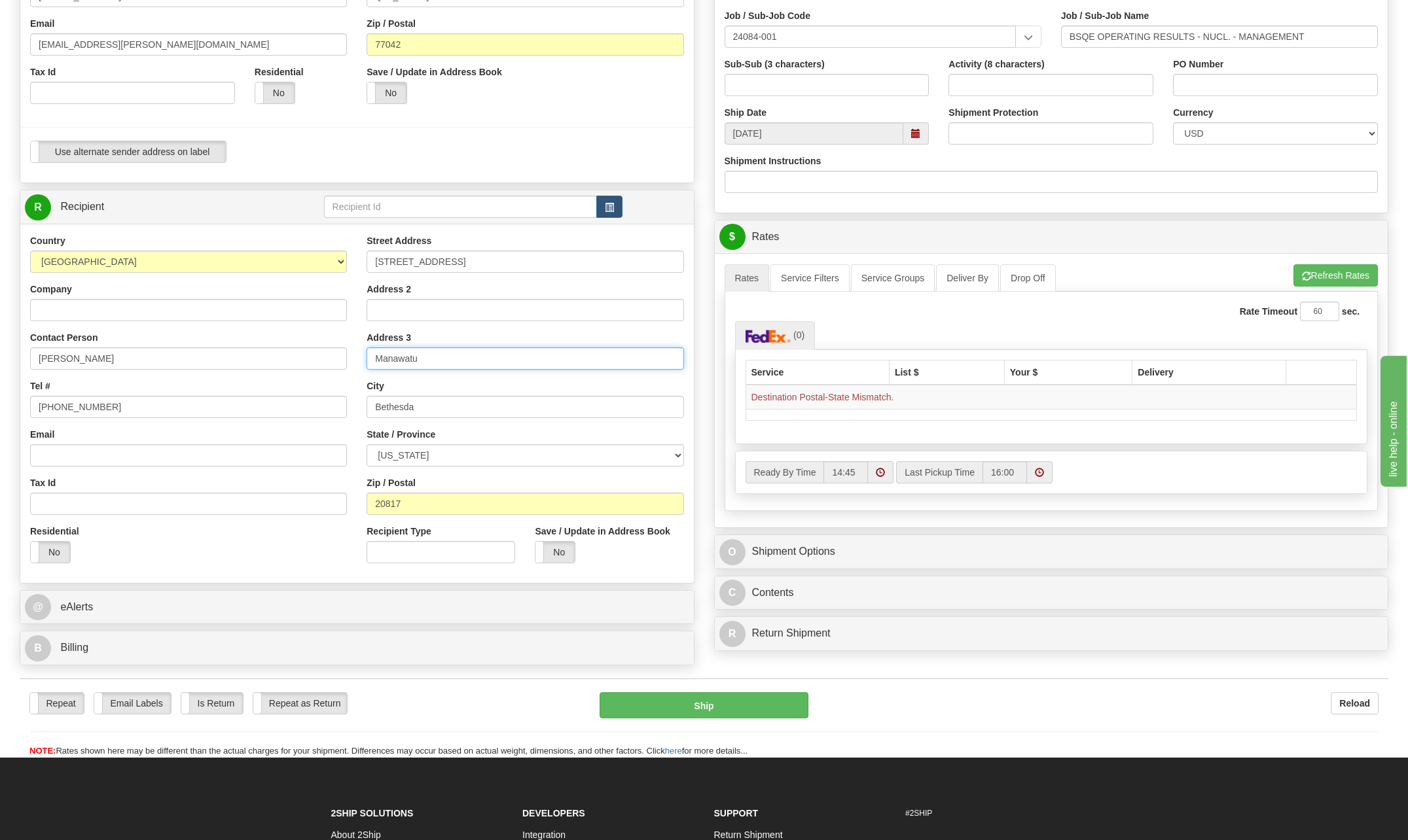
click at [444, 358] on input "Manawatu" at bounding box center [525, 358] width 317 height 22
type input "M"
click at [675, 454] on select "ALABAMA ALASKA ARIZONA ARKANSAS Armed Forces America Armed Forces Europe Armed …" at bounding box center [525, 455] width 317 height 22
select select "MD"
click at [366, 444] on select "ALABAMA ALASKA ARIZONA ARKANSAS Armed Forces America Armed Forces Europe Armed …" at bounding box center [525, 455] width 317 height 22
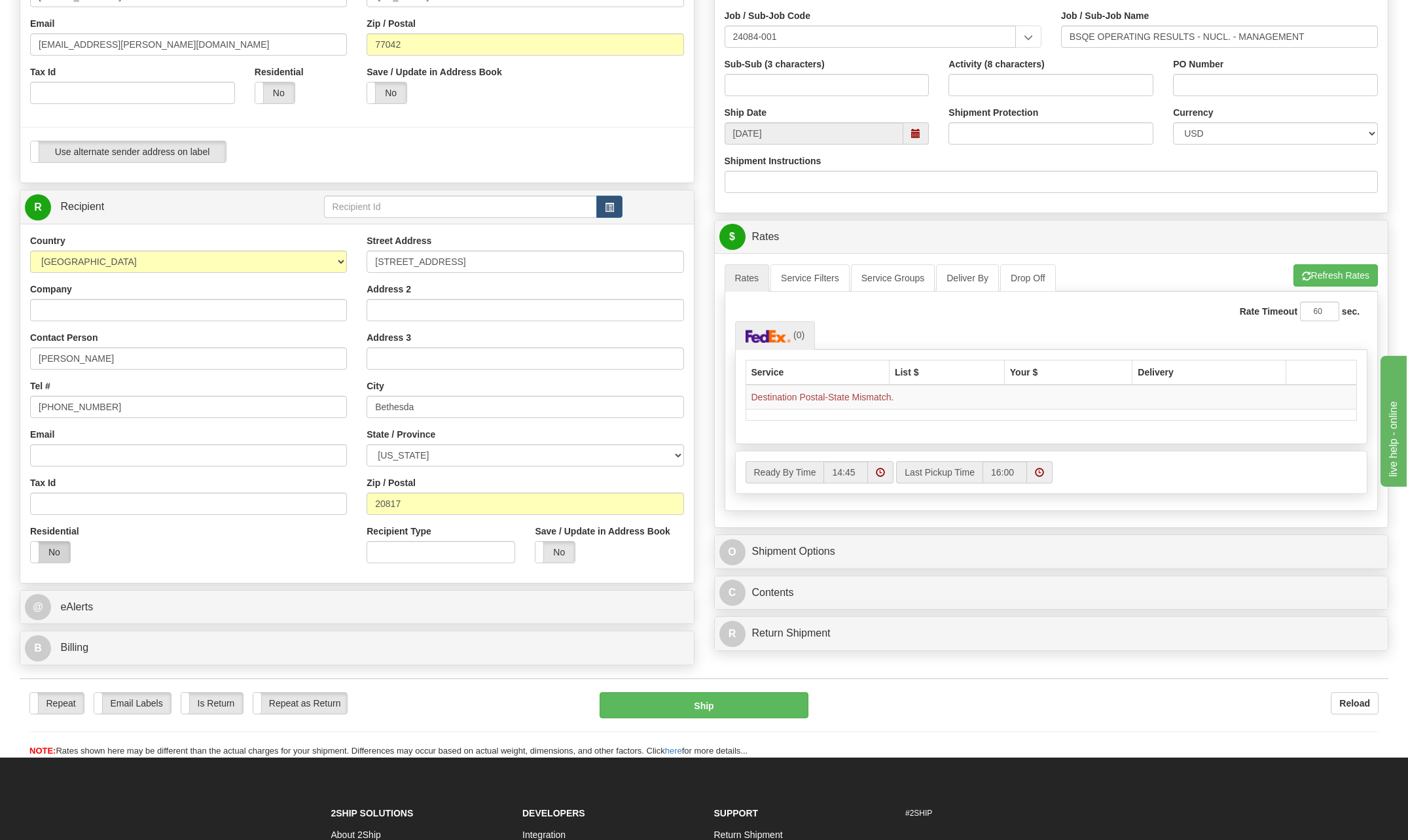
click at [59, 557] on label "No" at bounding box center [50, 552] width 39 height 21
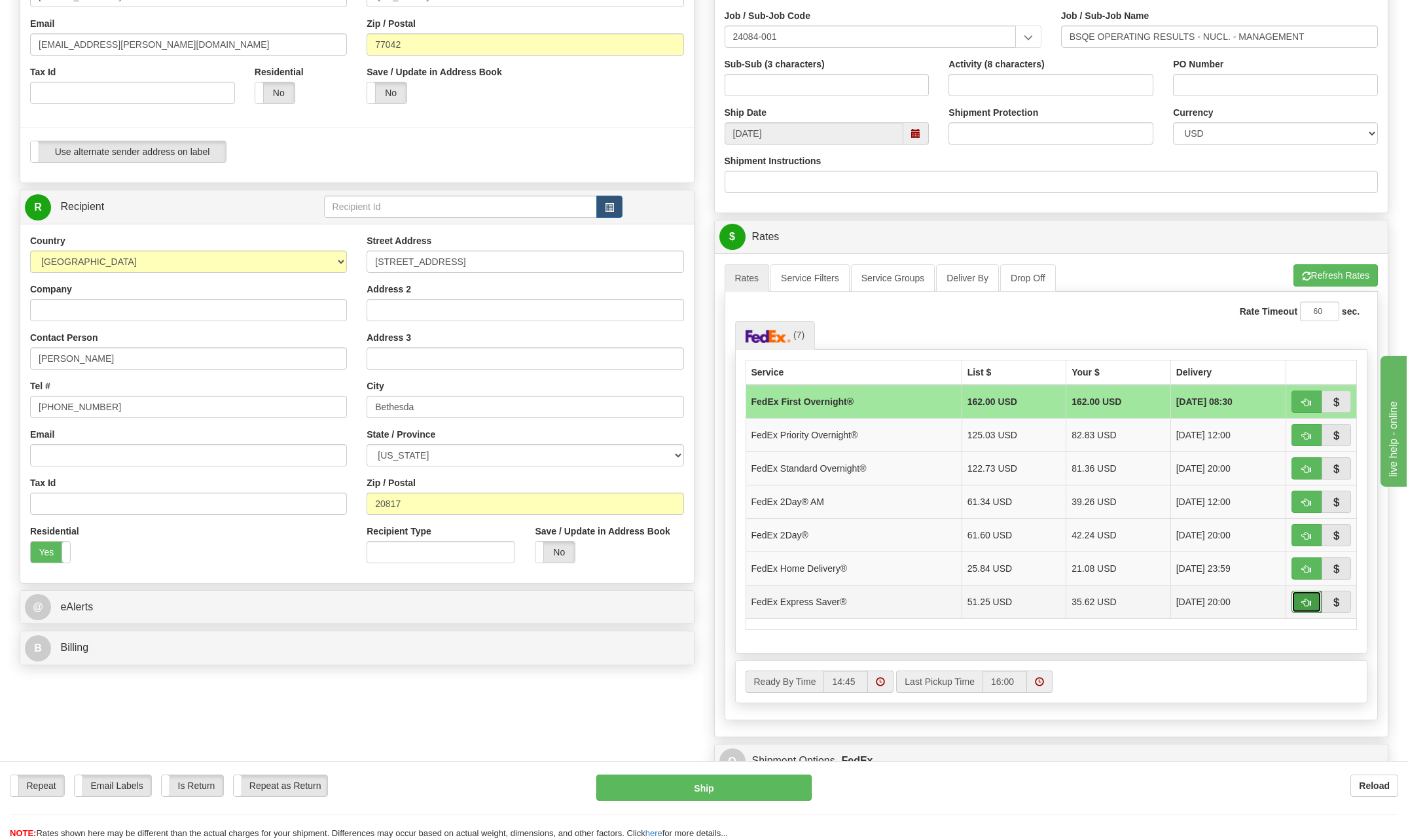
click at [1306, 600] on span "button" at bounding box center [1306, 603] width 9 height 9
type input "20"
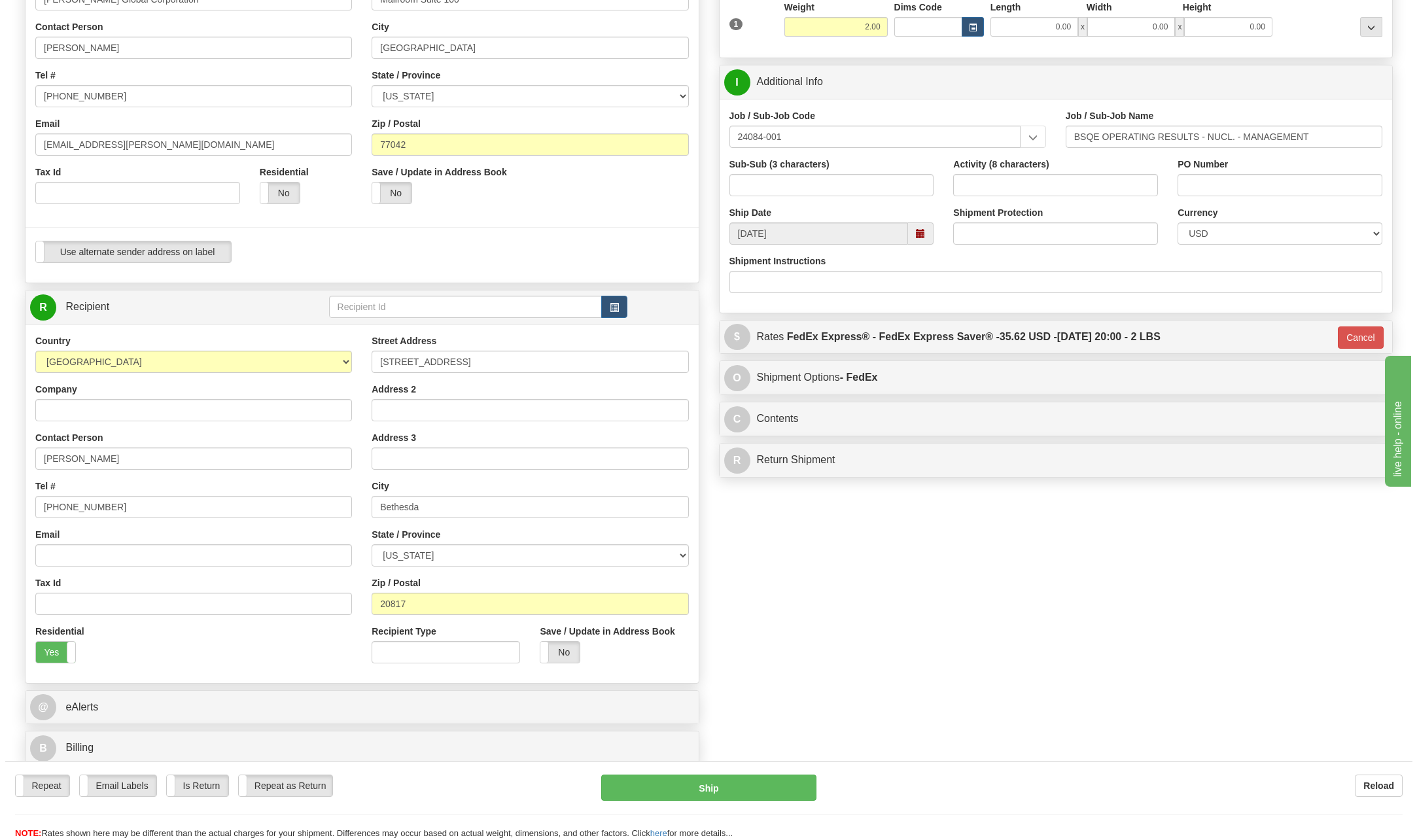
scroll to position [262, 0]
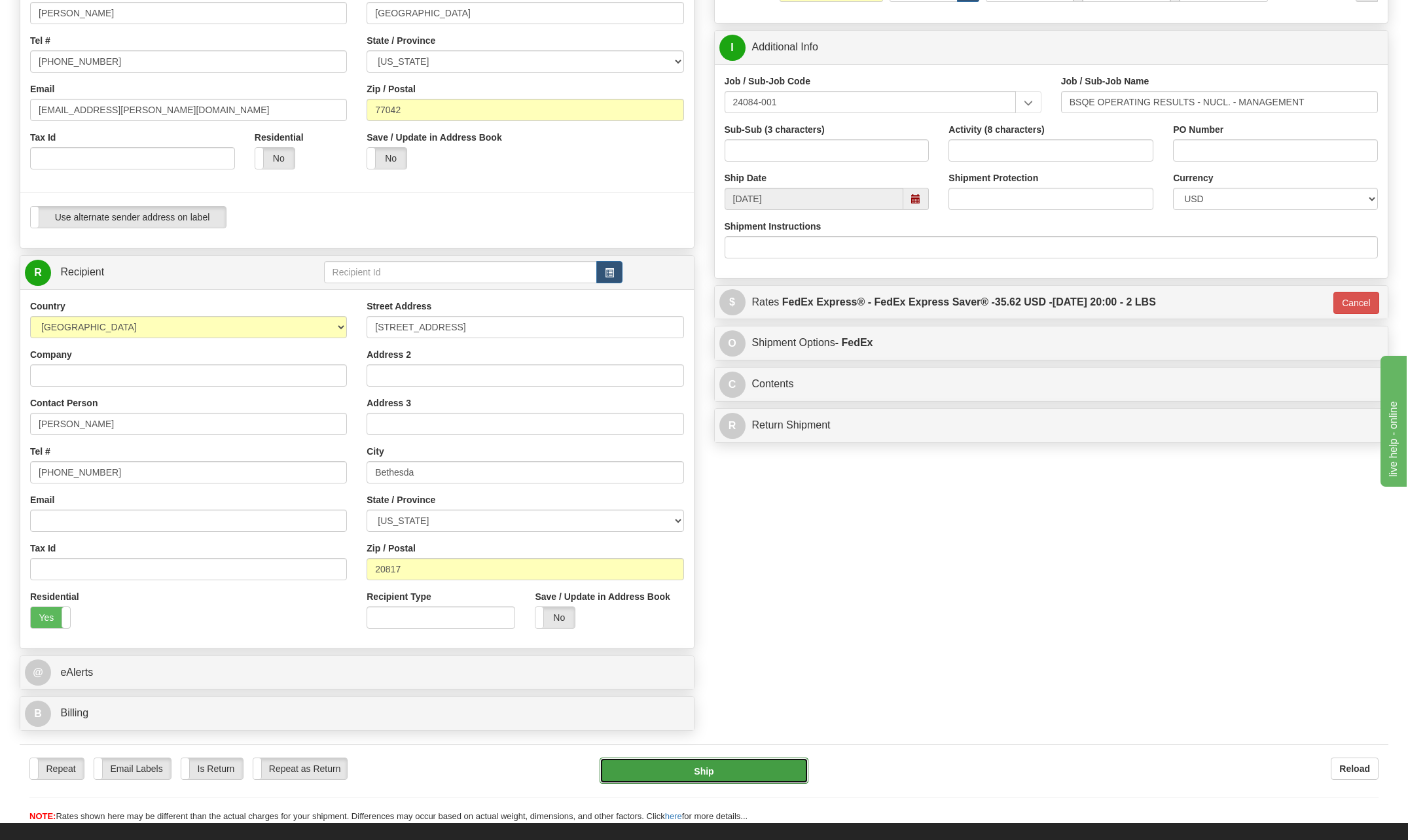
click at [733, 774] on button "Ship" at bounding box center [704, 771] width 209 height 27
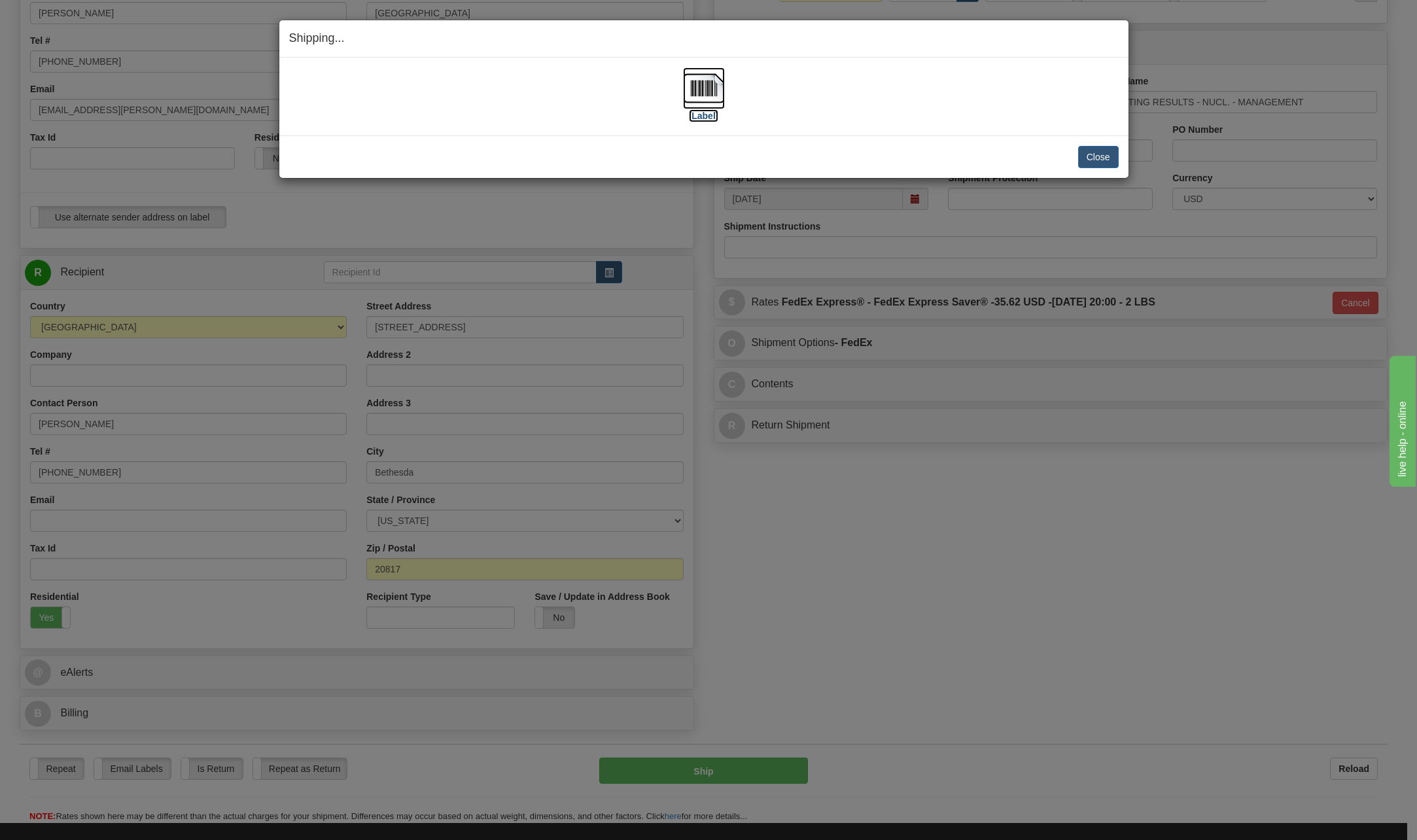
click at [696, 80] on img at bounding box center [704, 88] width 42 height 42
click at [1116, 160] on button "Close" at bounding box center [1098, 157] width 41 height 22
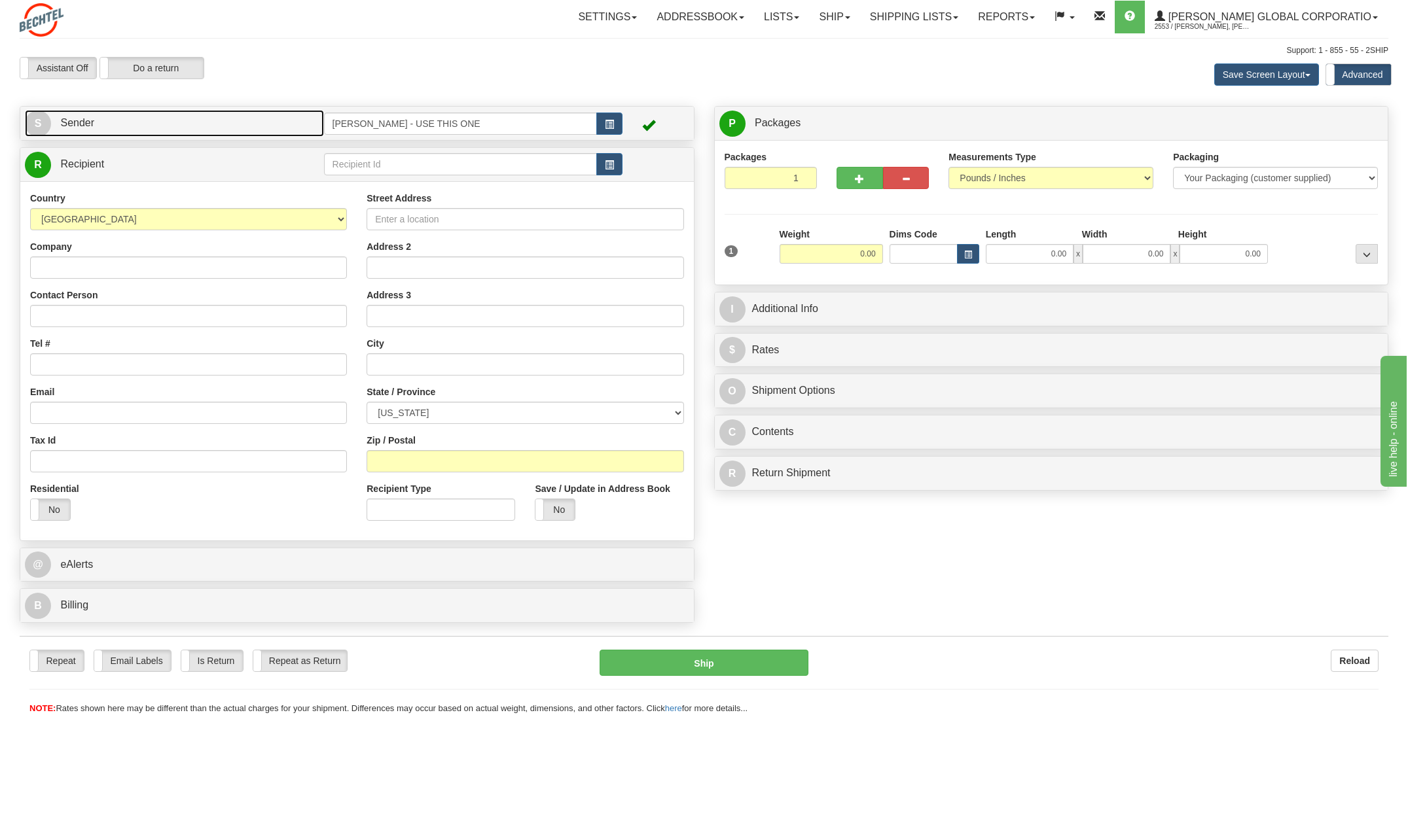
click at [37, 123] on span "S" at bounding box center [38, 124] width 27 height 27
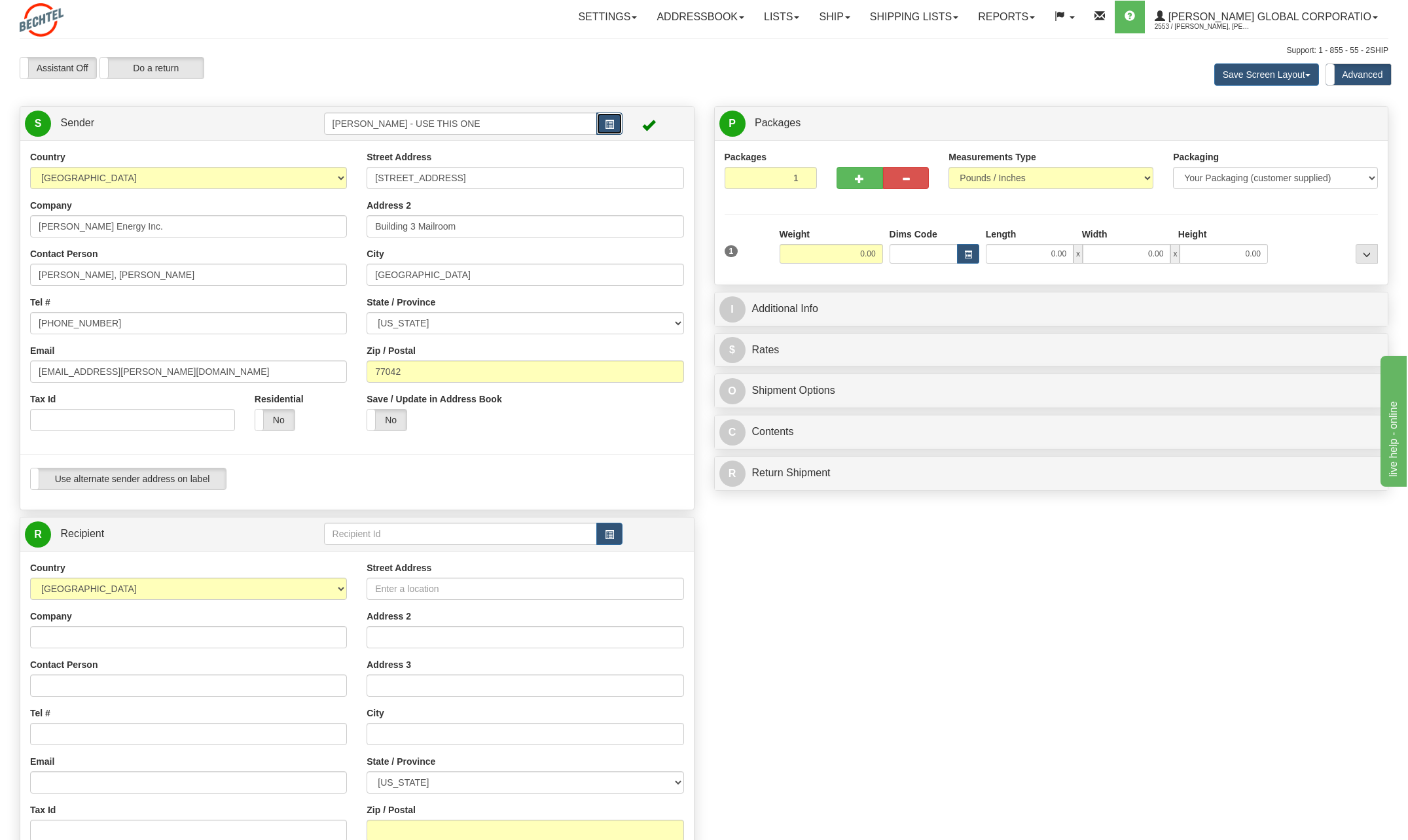
click at [608, 123] on span "button" at bounding box center [609, 124] width 9 height 9
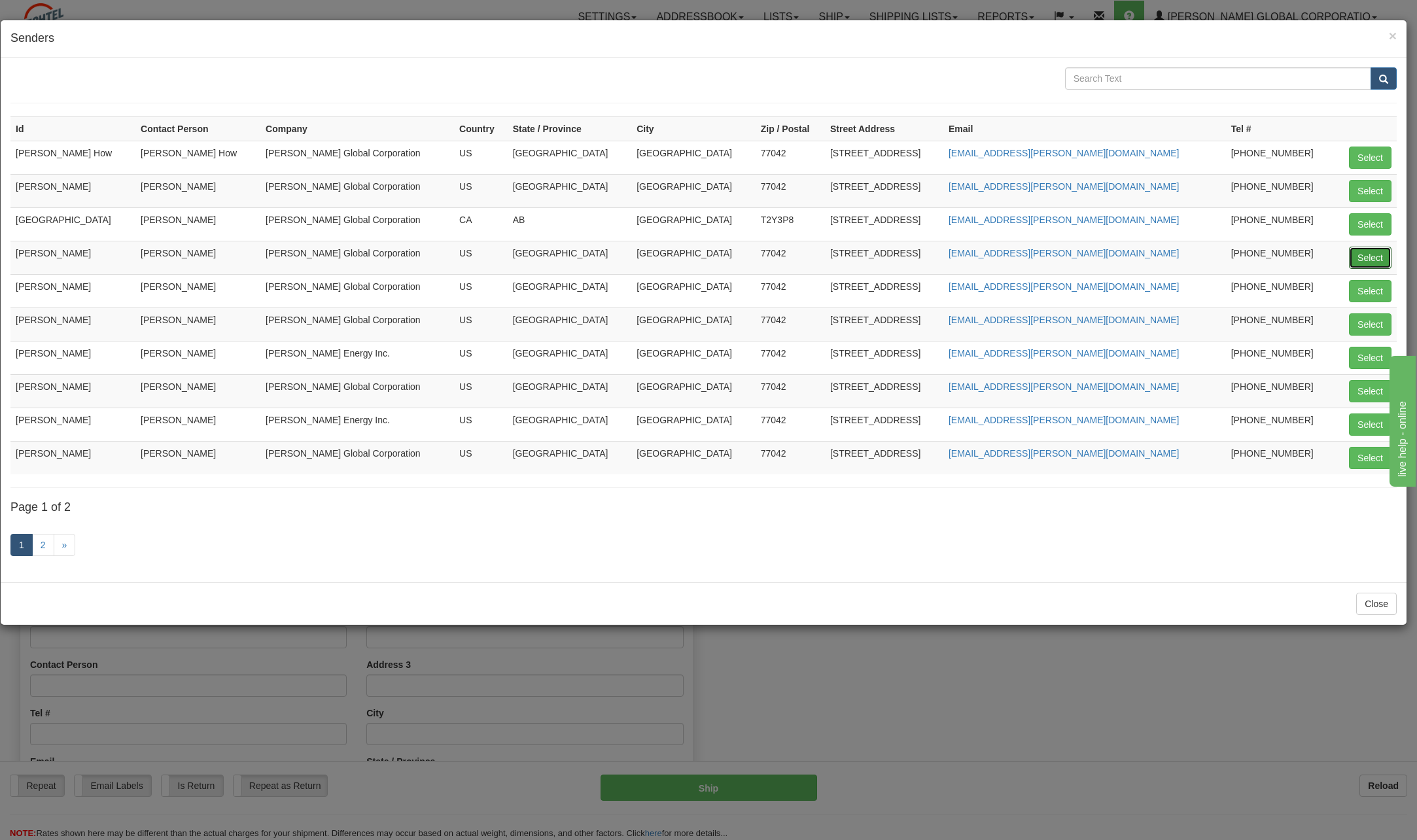
drag, startPoint x: 1362, startPoint y: 249, endPoint x: 1333, endPoint y: 251, distance: 29.1
click at [1363, 254] on button "Select" at bounding box center [1370, 258] width 42 height 22
type input "[PERSON_NAME]"
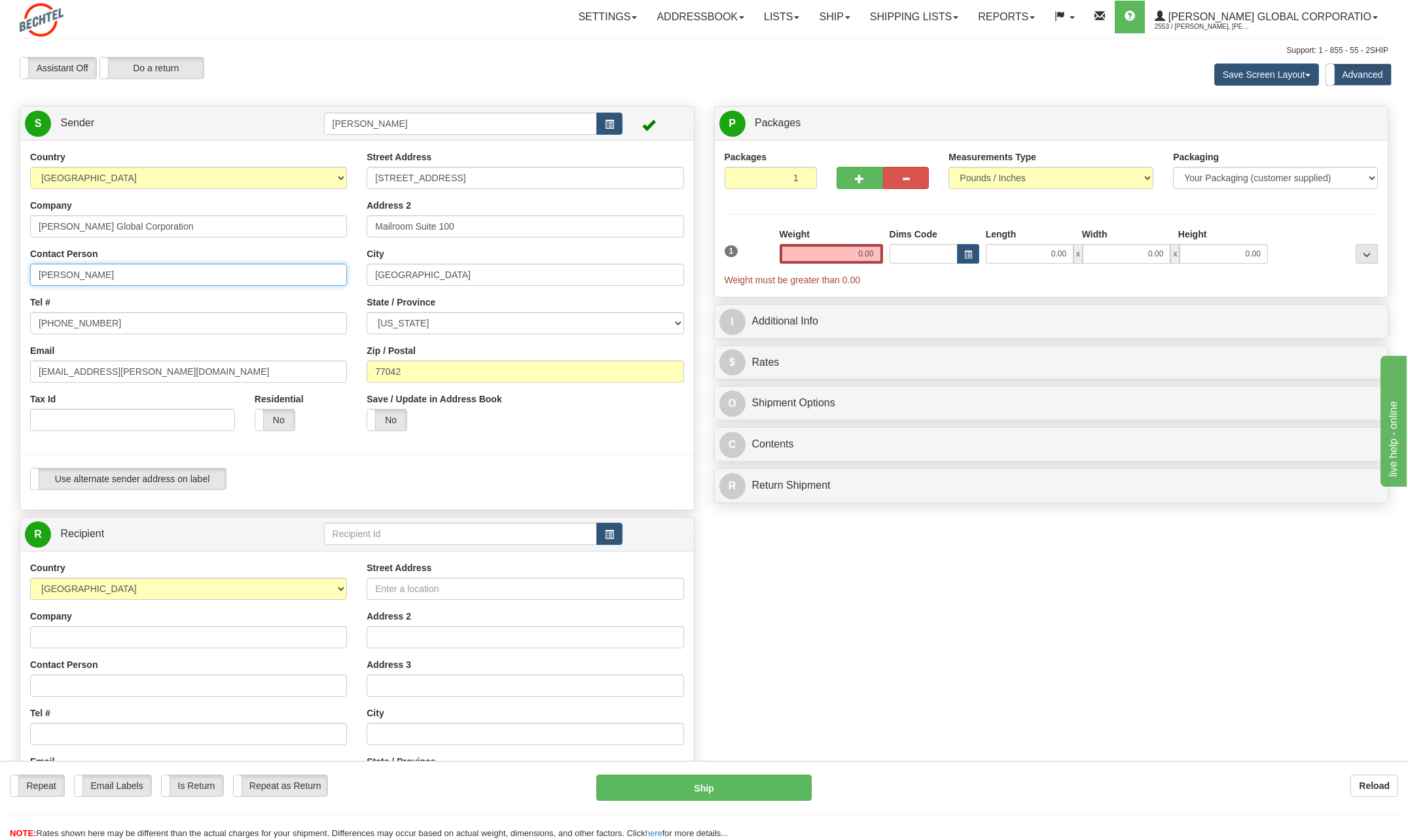
click at [109, 271] on input "[PERSON_NAME]" at bounding box center [189, 275] width 317 height 22
type input "C"
type input "[PERSON_NAME] How"
click at [103, 320] on input "[PHONE_NUMBER]" at bounding box center [189, 323] width 317 height 22
type input "713 235-4835"
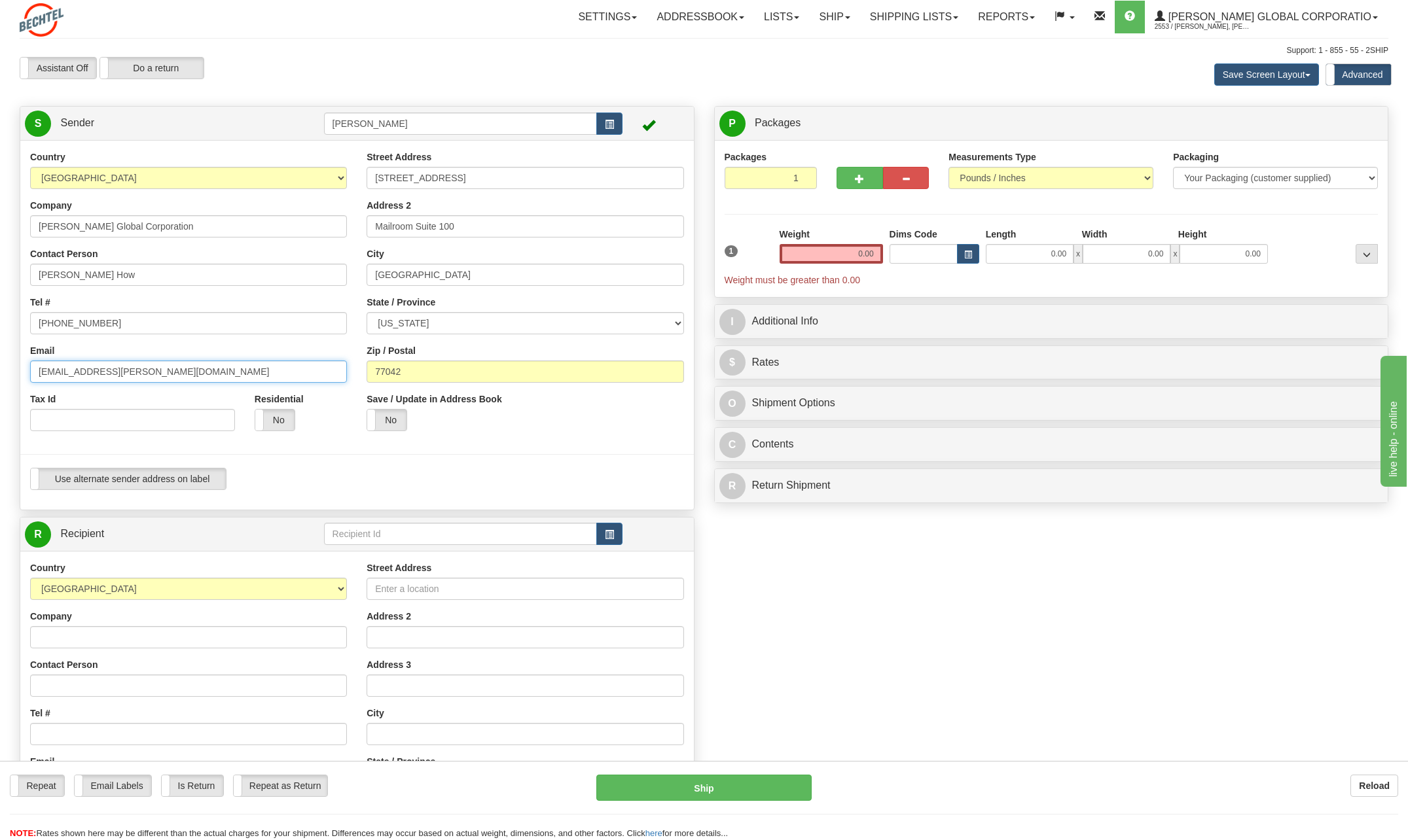
drag, startPoint x: 79, startPoint y: 370, endPoint x: -2, endPoint y: 362, distance: 81.4
click at [0, 362] on html "Training Course Close Toggle navigation Settings Shipping Preferences New Sende…" at bounding box center [704, 420] width 1408 height 840
click at [102, 326] on input "713 235-4835" at bounding box center [189, 323] width 317 height 22
drag, startPoint x: 59, startPoint y: 370, endPoint x: 38, endPoint y: 370, distance: 21.0
click at [38, 370] on input "4835@bechtel.com" at bounding box center [189, 372] width 317 height 22
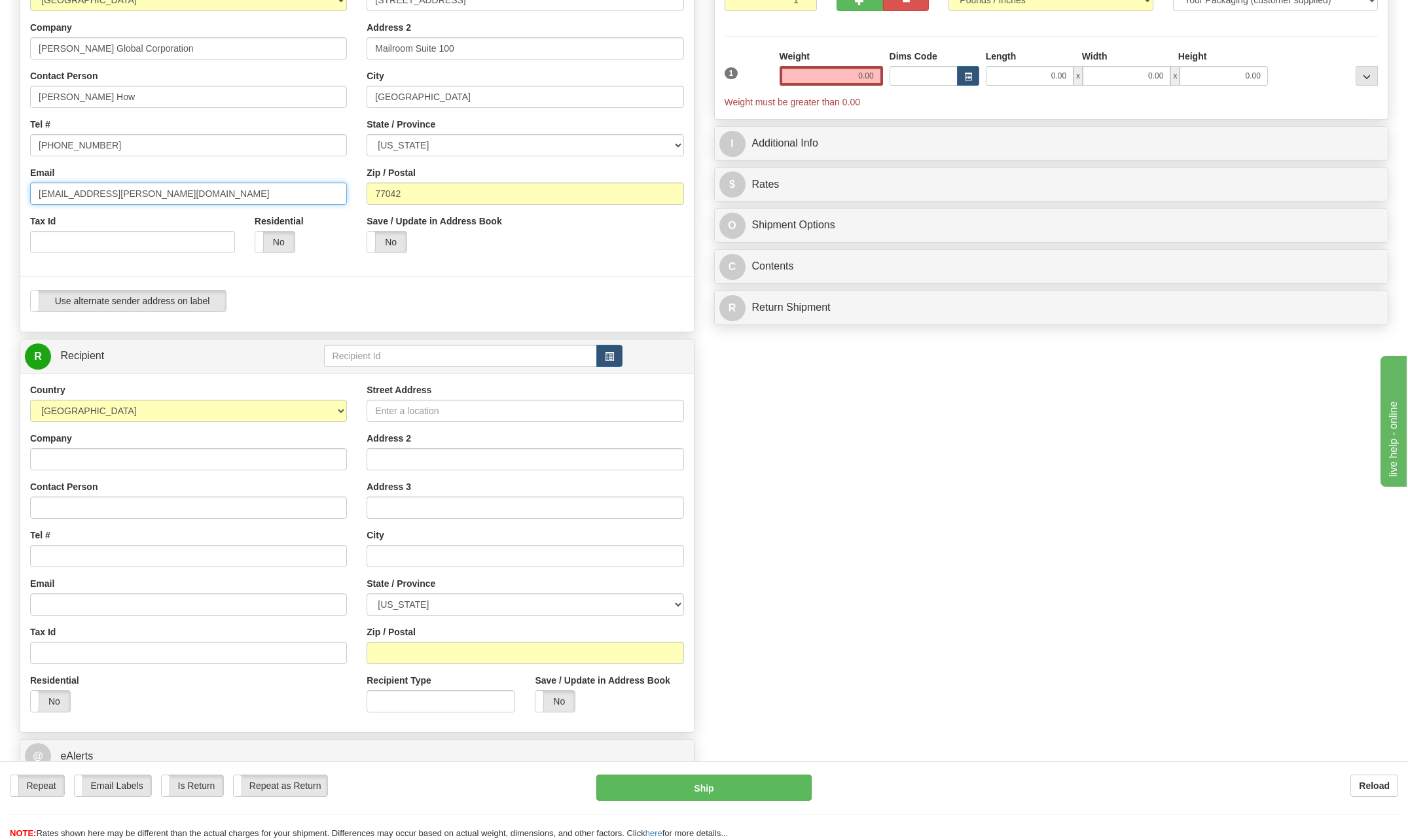
scroll to position [196, 0]
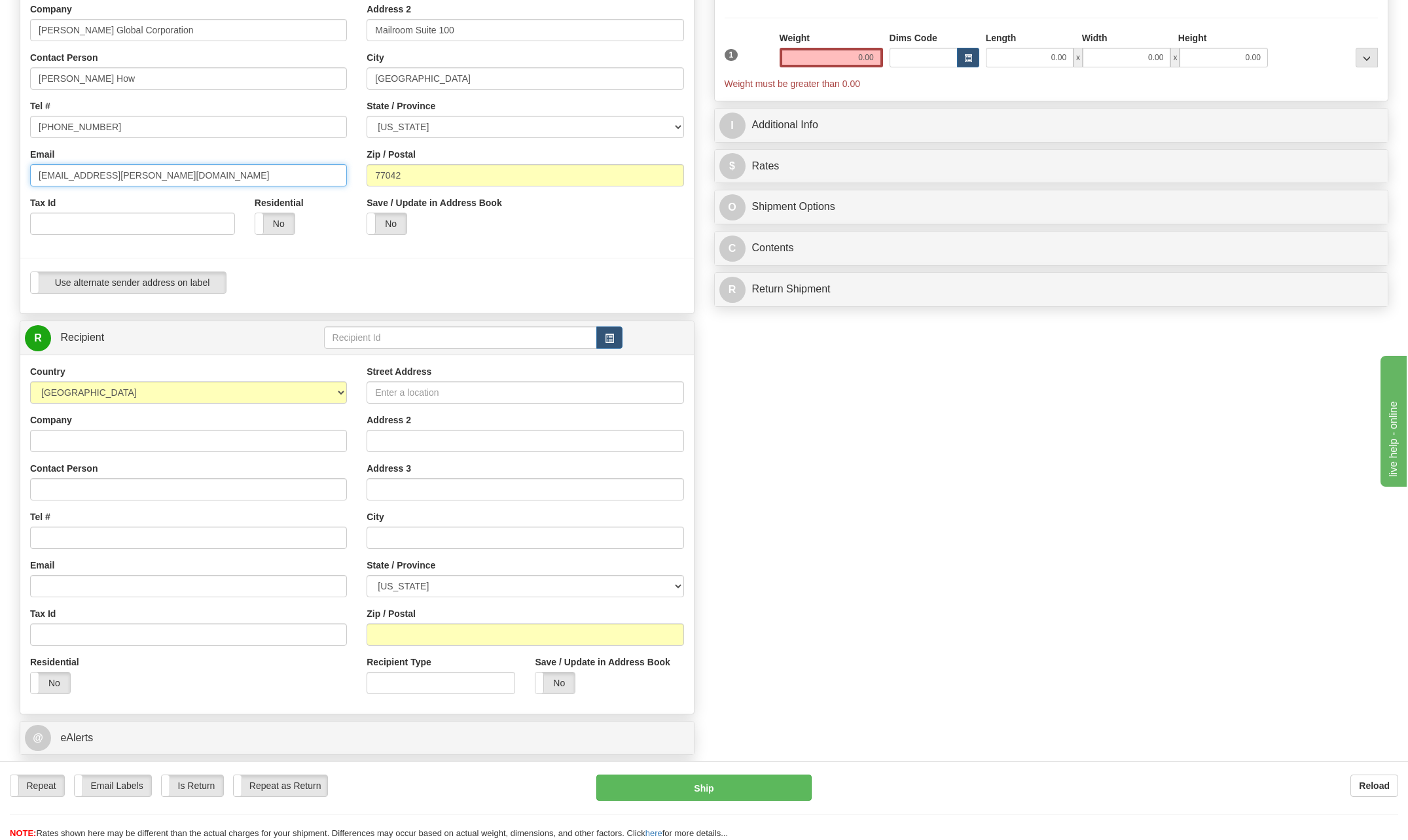
type input "[EMAIL_ADDRESS][PERSON_NAME][DOMAIN_NAME]"
click at [91, 482] on input "Contact Person" at bounding box center [189, 489] width 317 height 22
type input "Vivar Jofre,Isaias"
click at [43, 536] on input "Tel #" at bounding box center [189, 538] width 317 height 22
type input "[PHONE_NUMBER]"
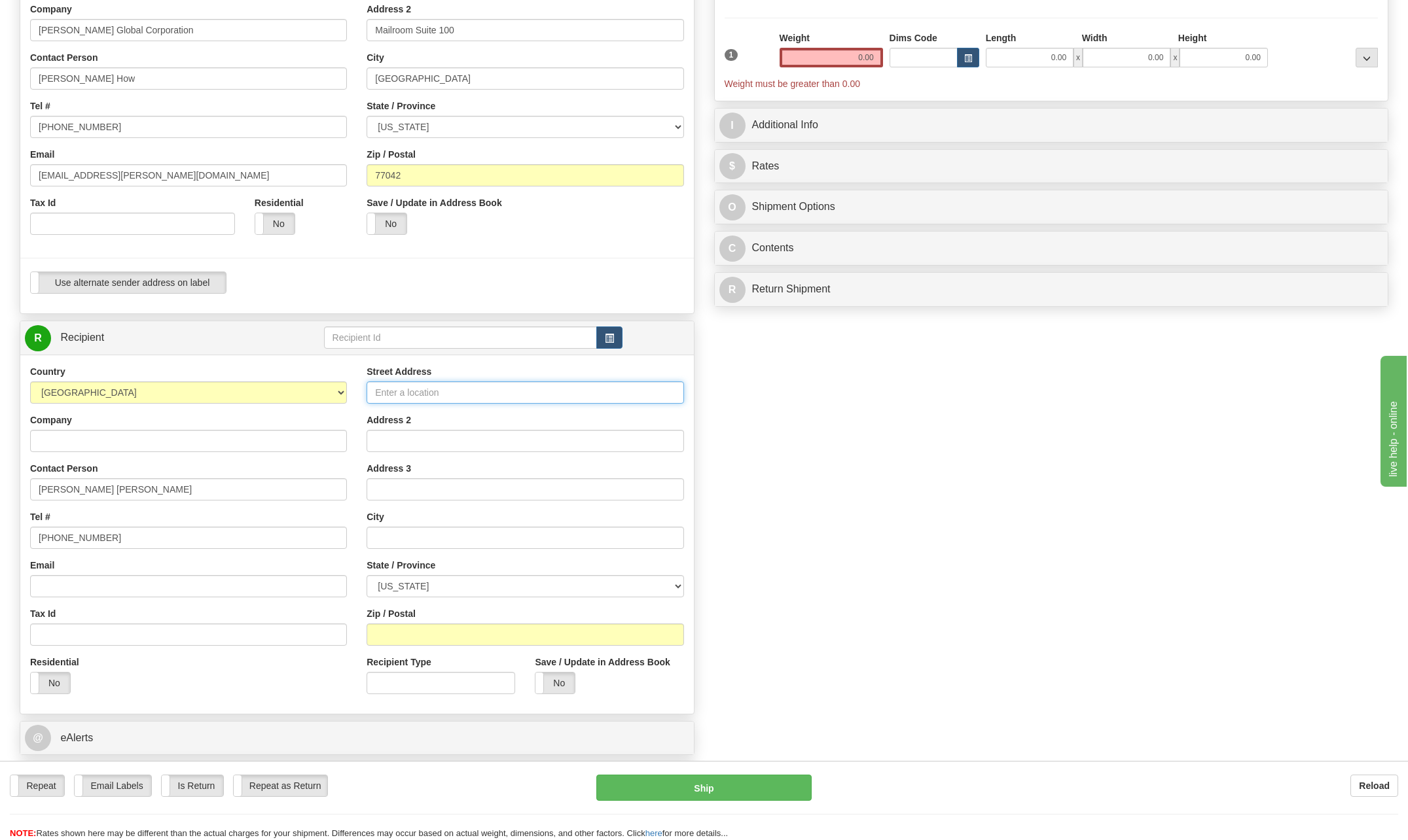
click at [429, 398] on input "Street Address" at bounding box center [525, 393] width 317 height 22
type input "48326 State Highway 48"
click at [390, 532] on input "text" at bounding box center [525, 538] width 317 height 22
type input "Port Isabel"
click at [675, 580] on select "ALABAMA ALASKA ARIZONA ARKANSAS Armed Forces America Armed Forces Europe Armed …" at bounding box center [525, 586] width 317 height 22
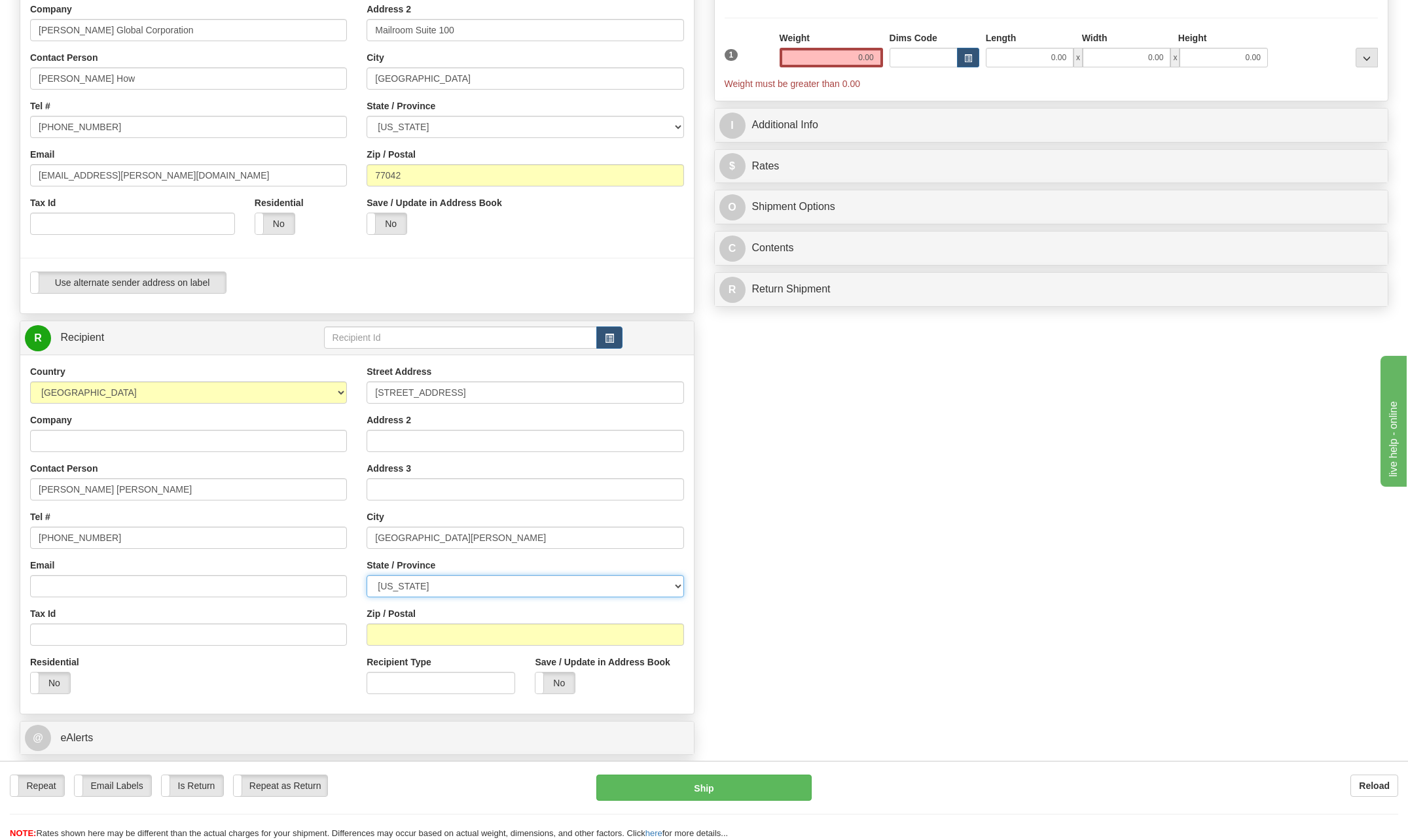
select select "[GEOGRAPHIC_DATA]"
click at [366, 575] on select "ALABAMA ALASKA ARIZONA ARKANSAS Armed Forces America Armed Forces Europe Armed …" at bounding box center [525, 586] width 317 height 22
click at [403, 630] on input "Zip / Postal" at bounding box center [525, 635] width 317 height 22
type input "78578"
click at [107, 444] on input "Company" at bounding box center [189, 441] width 317 height 22
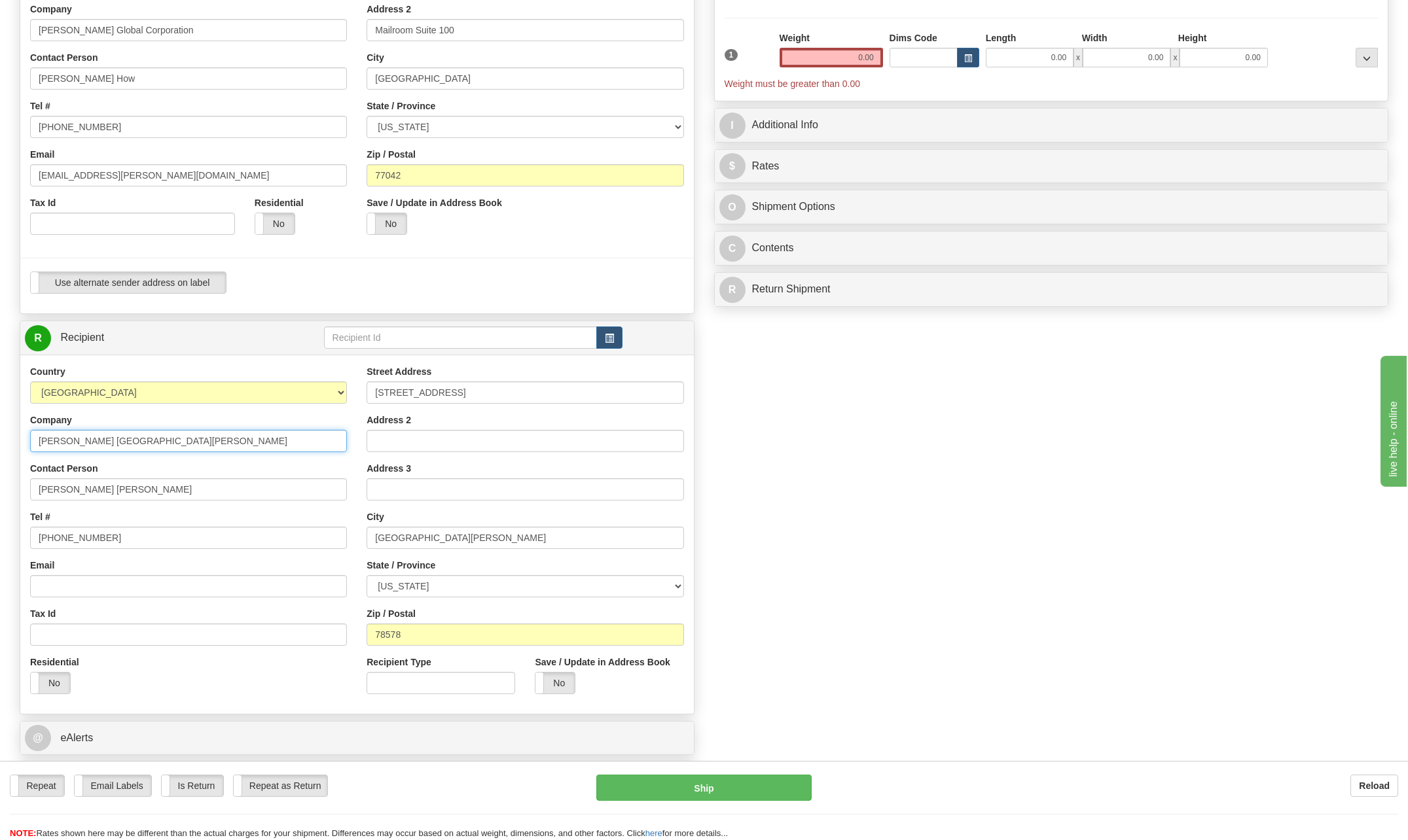
click at [144, 439] on input "Bechtel Port Isabel" at bounding box center [189, 441] width 317 height 22
type input "Bechtel Energy"
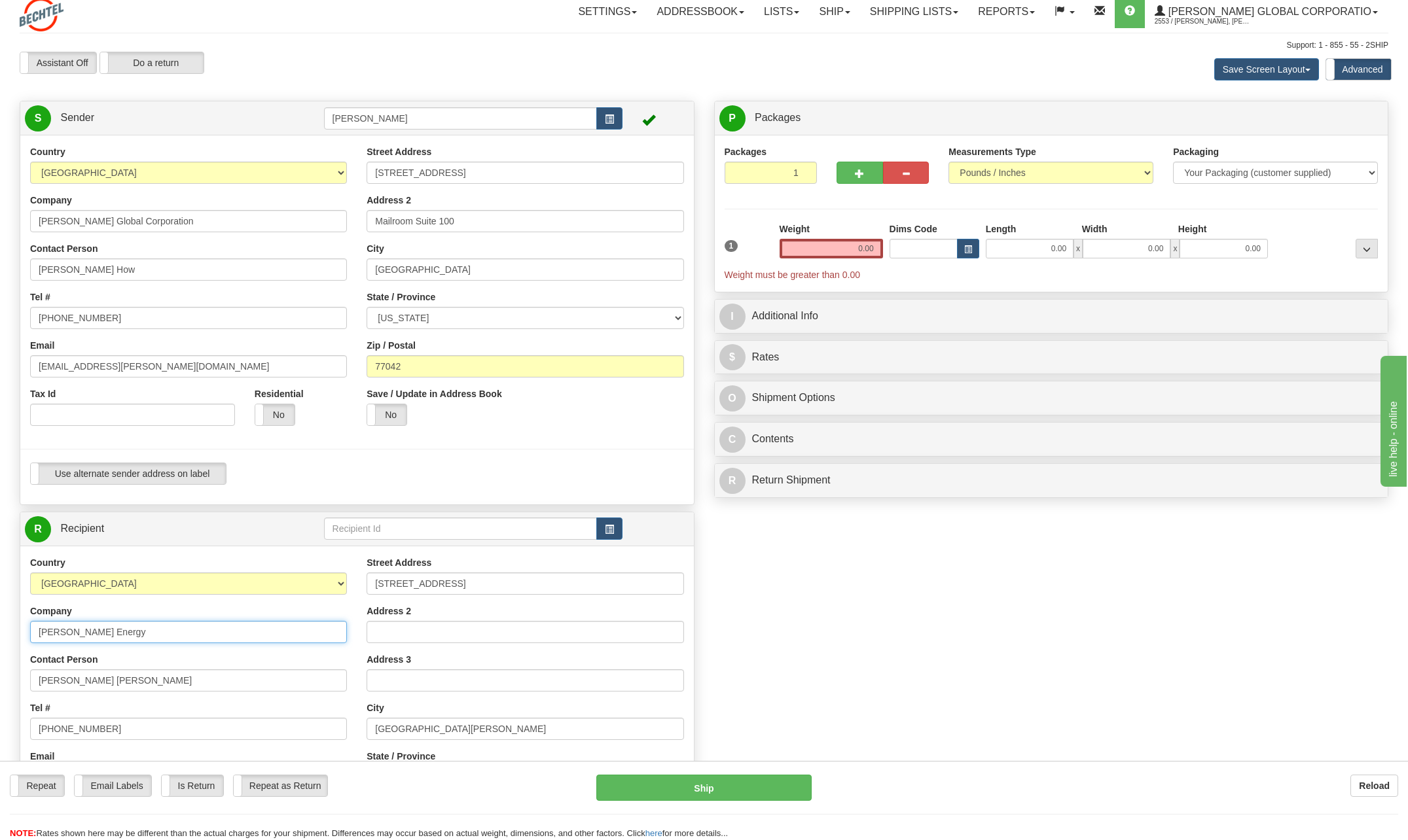
scroll to position [0, 0]
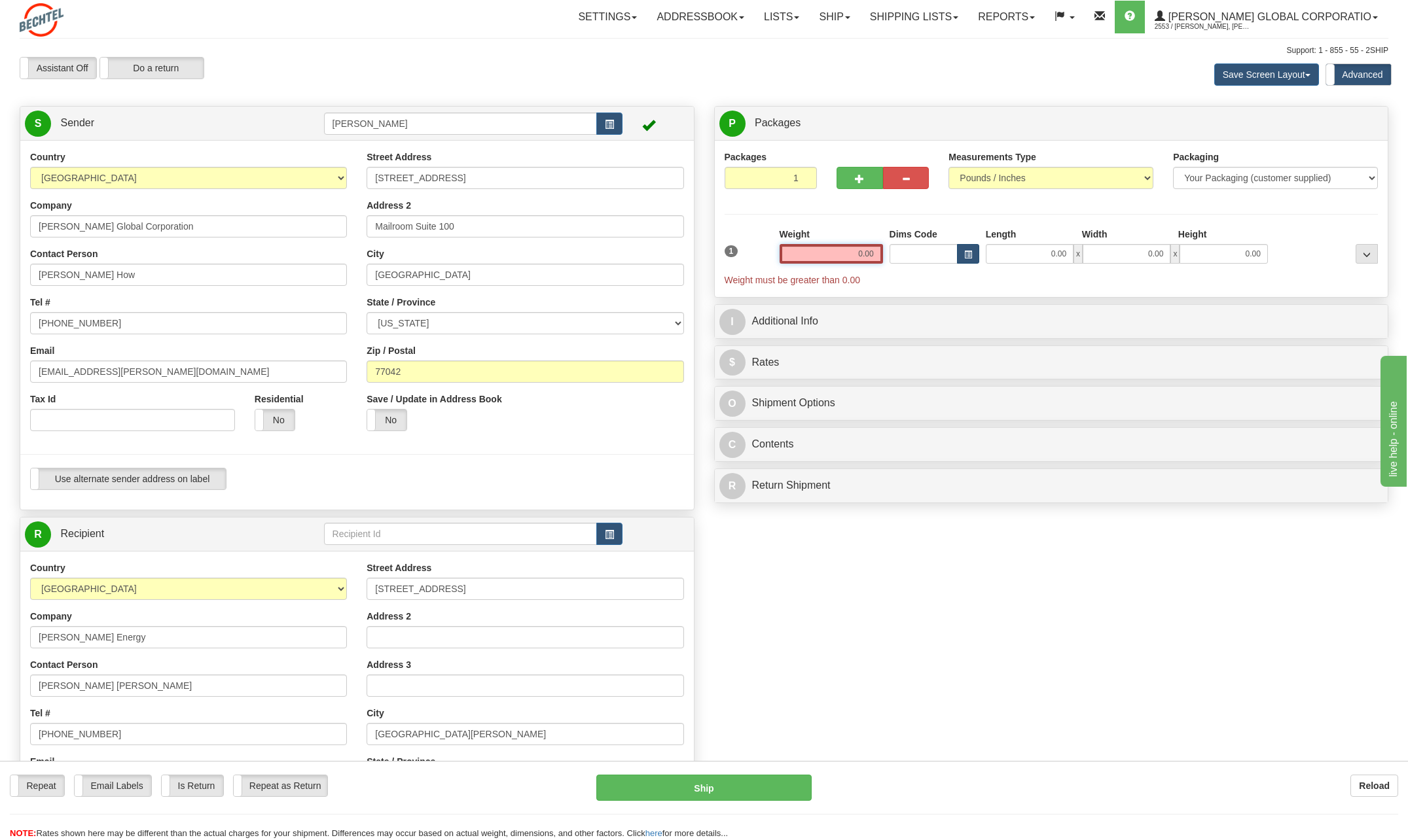
drag, startPoint x: 858, startPoint y: 250, endPoint x: 971, endPoint y: 253, distance: 113.0
click at [973, 253] on div "1 Weight 0.00 Dims Code 0.00" at bounding box center [1051, 257] width 661 height 59
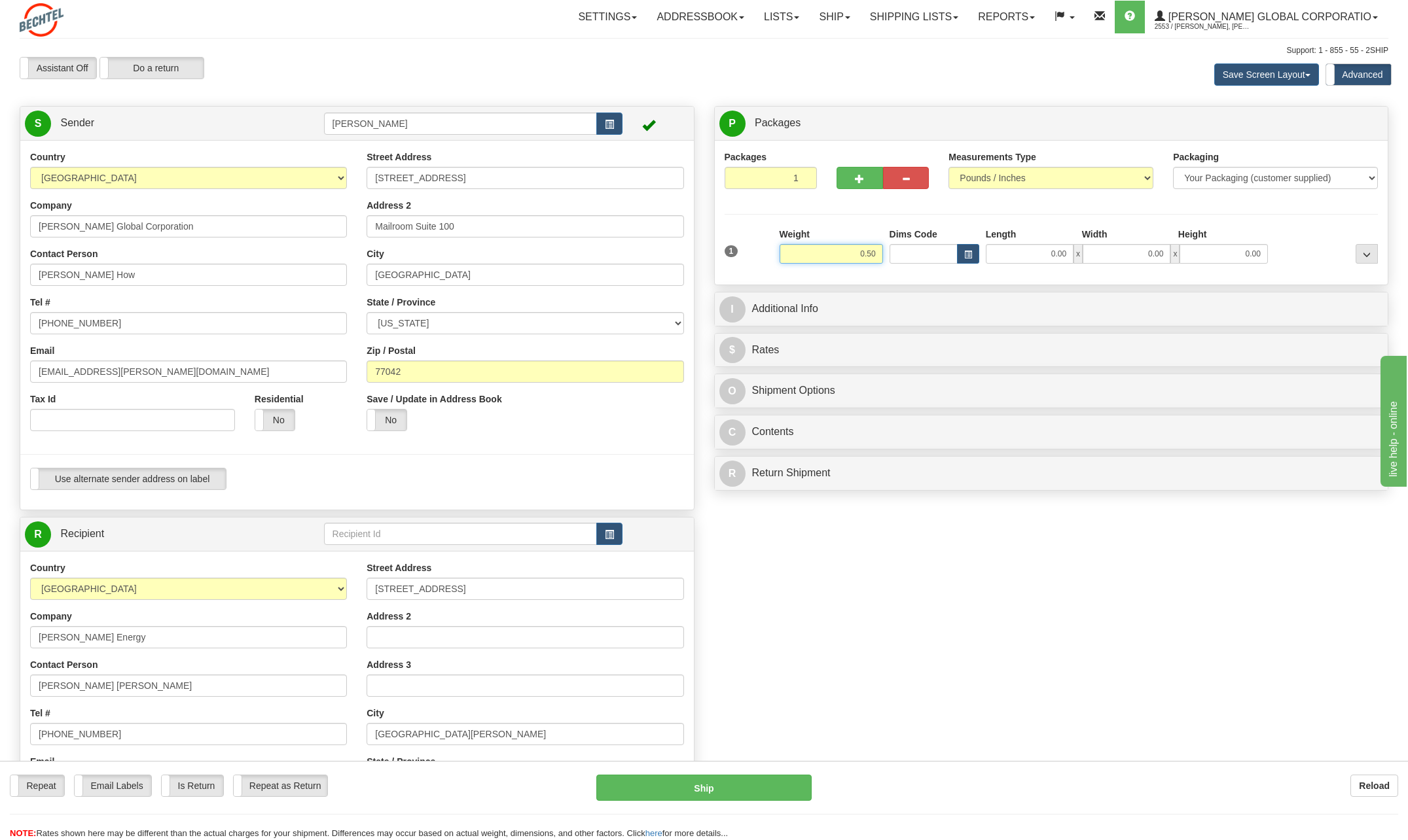
type input "0.50"
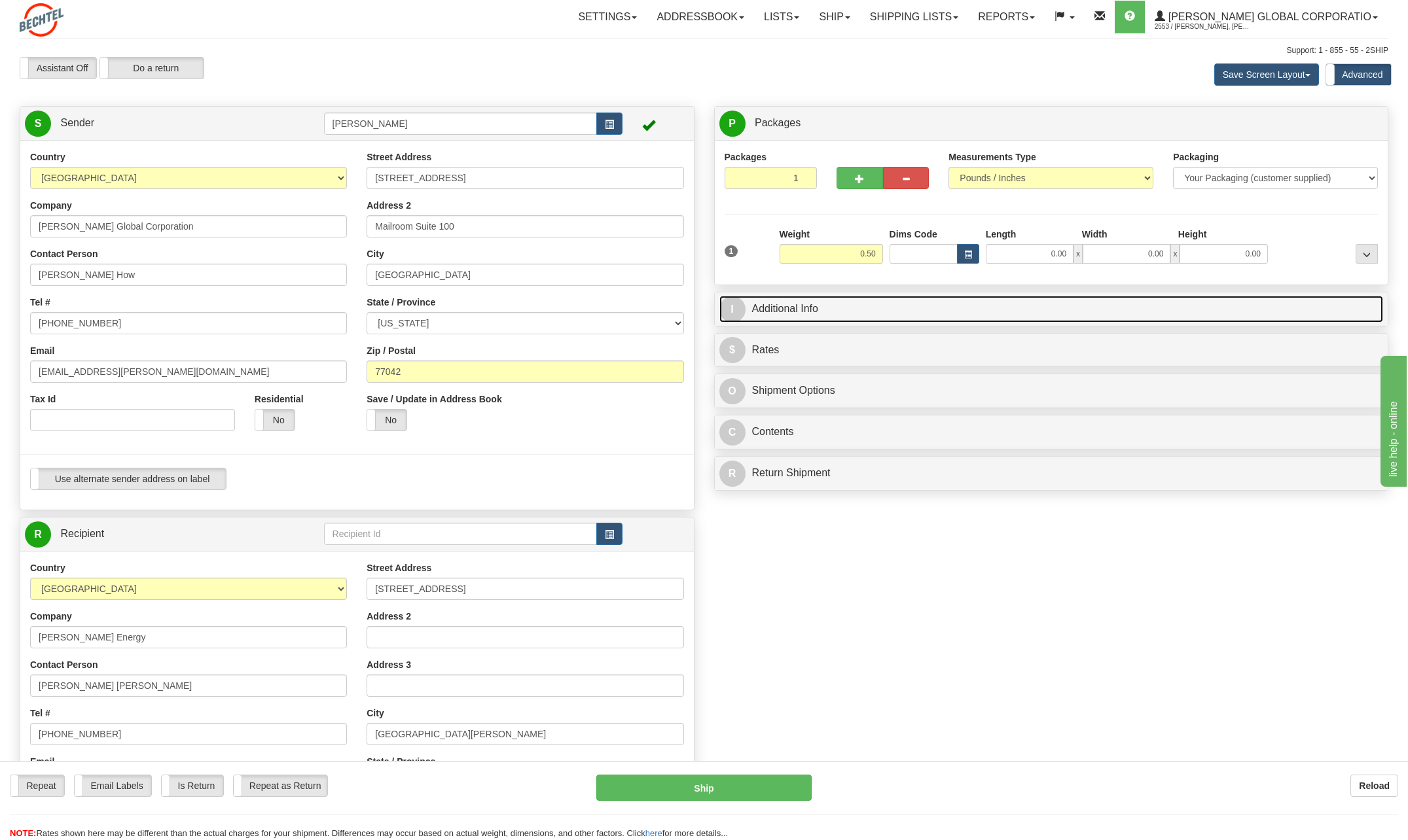
click at [731, 304] on span "I" at bounding box center [733, 310] width 27 height 27
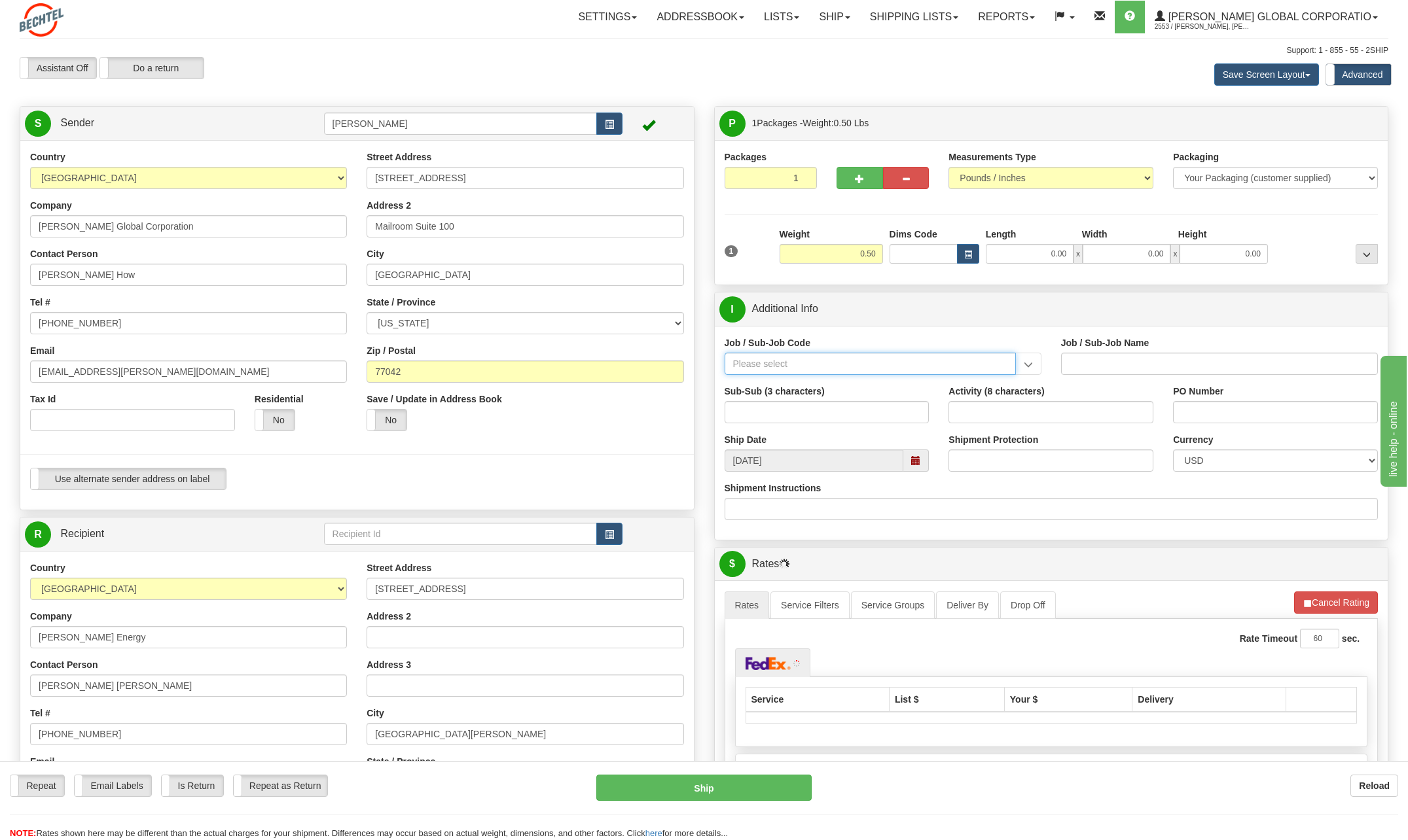
click at [788, 354] on input "Job / Sub-Job Code" at bounding box center [870, 364] width 291 height 22
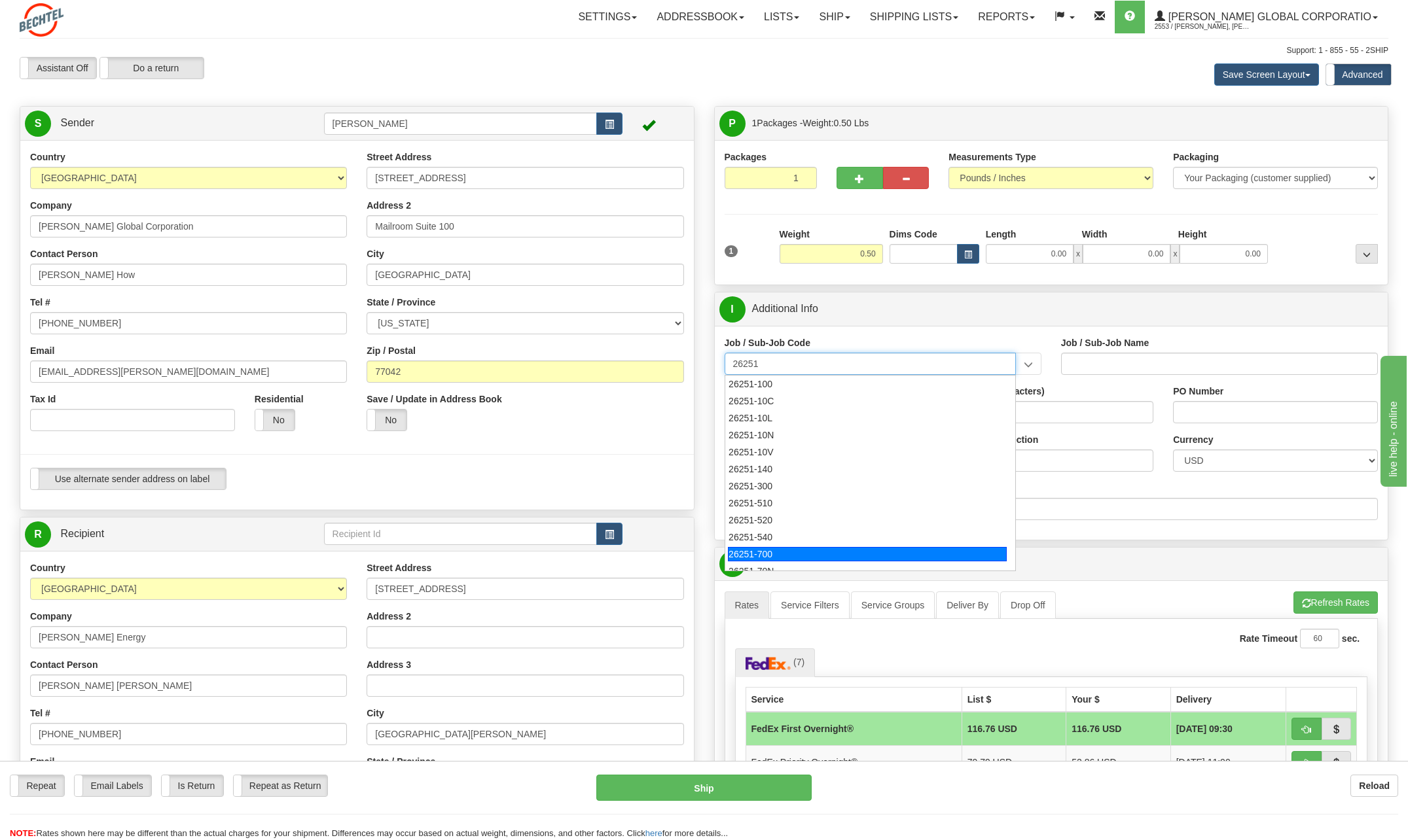
scroll to position [9, 0]
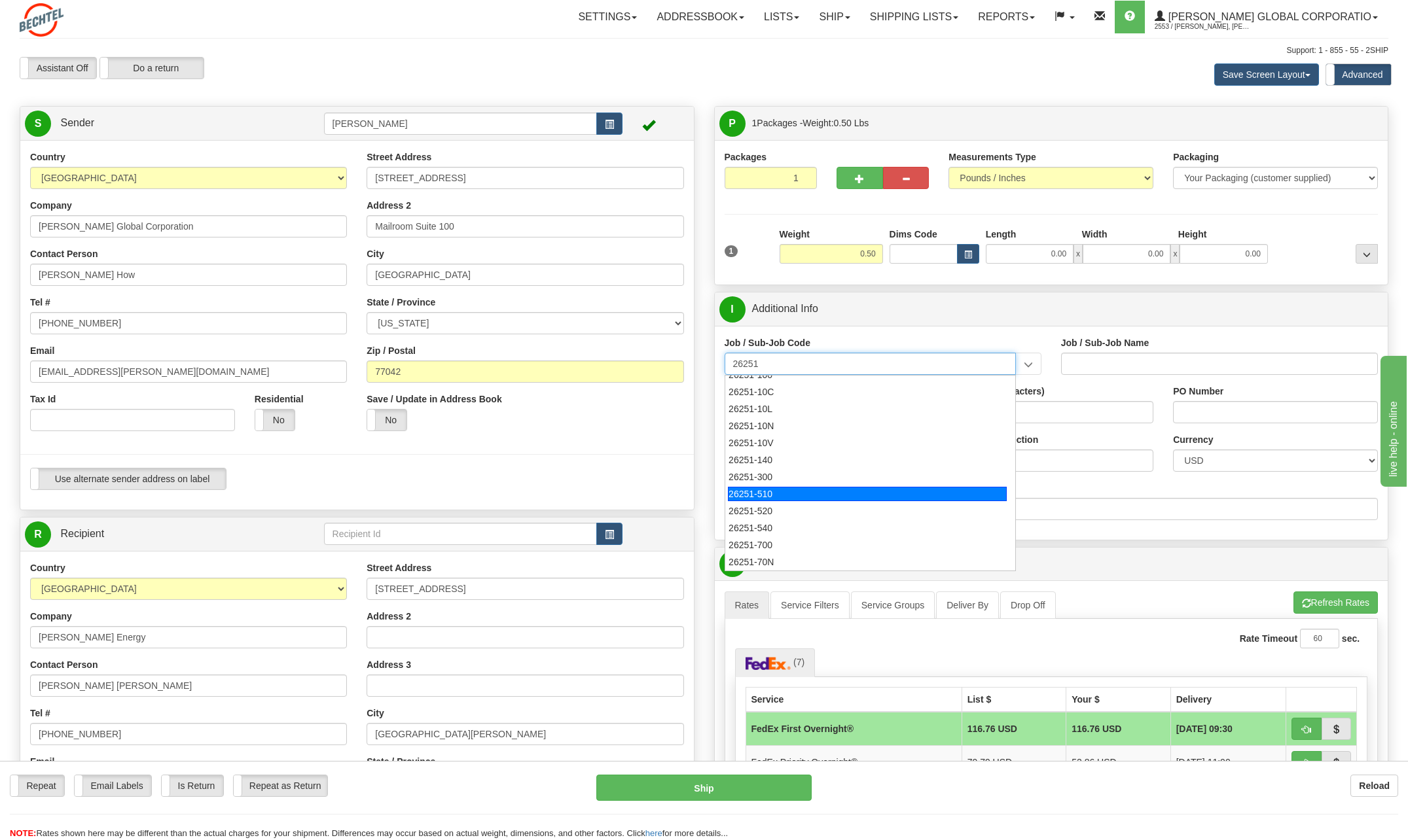
click at [762, 496] on div "26251-510" at bounding box center [867, 493] width 279 height 14
type input "26251-510"
type input "RIO GRANDE LNG TRAINS 1 & 2 - FNM LABOR AND ASSOCI"
type input "26251-510"
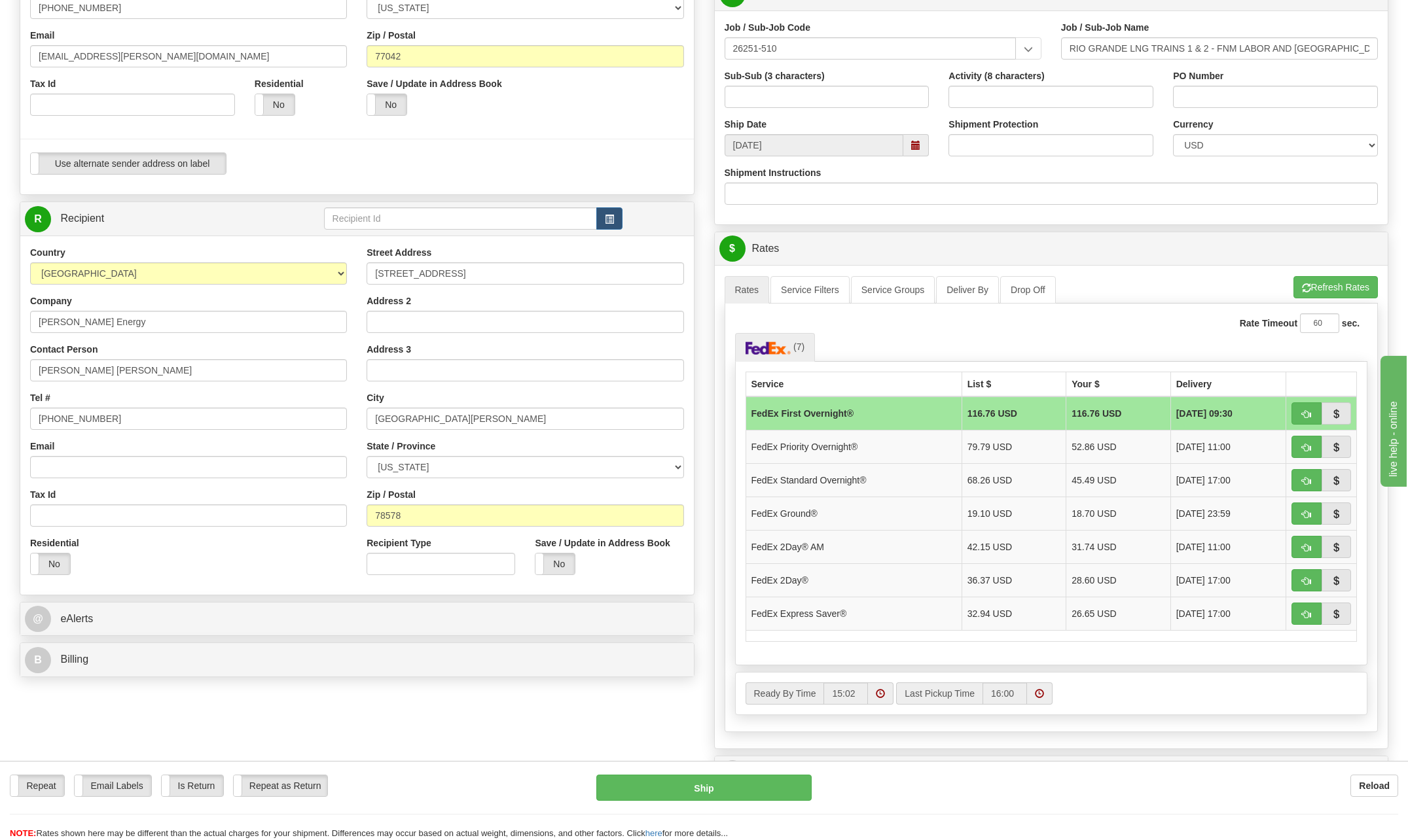
scroll to position [327, 0]
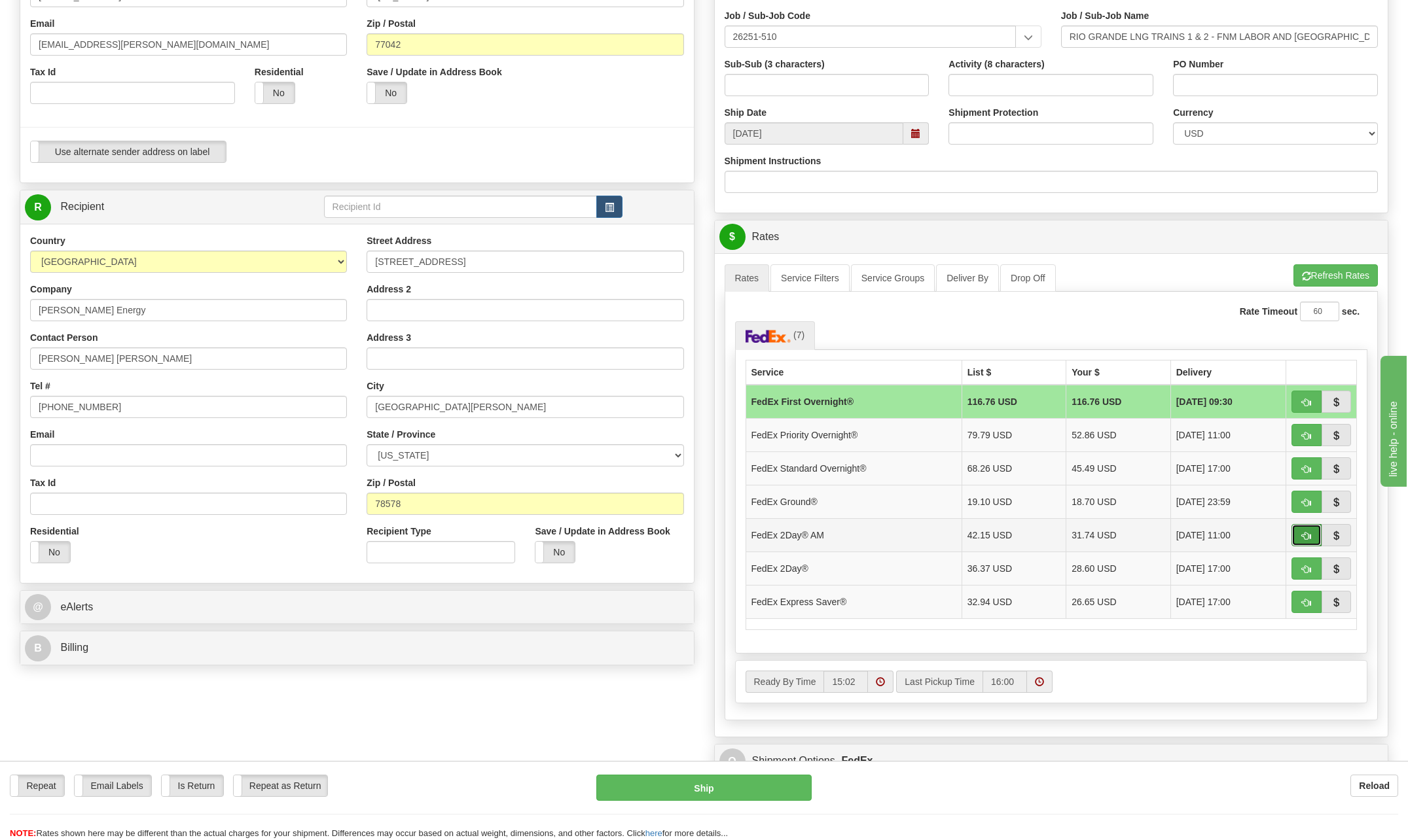
click at [1303, 533] on span "button" at bounding box center [1306, 536] width 9 height 9
type input "49"
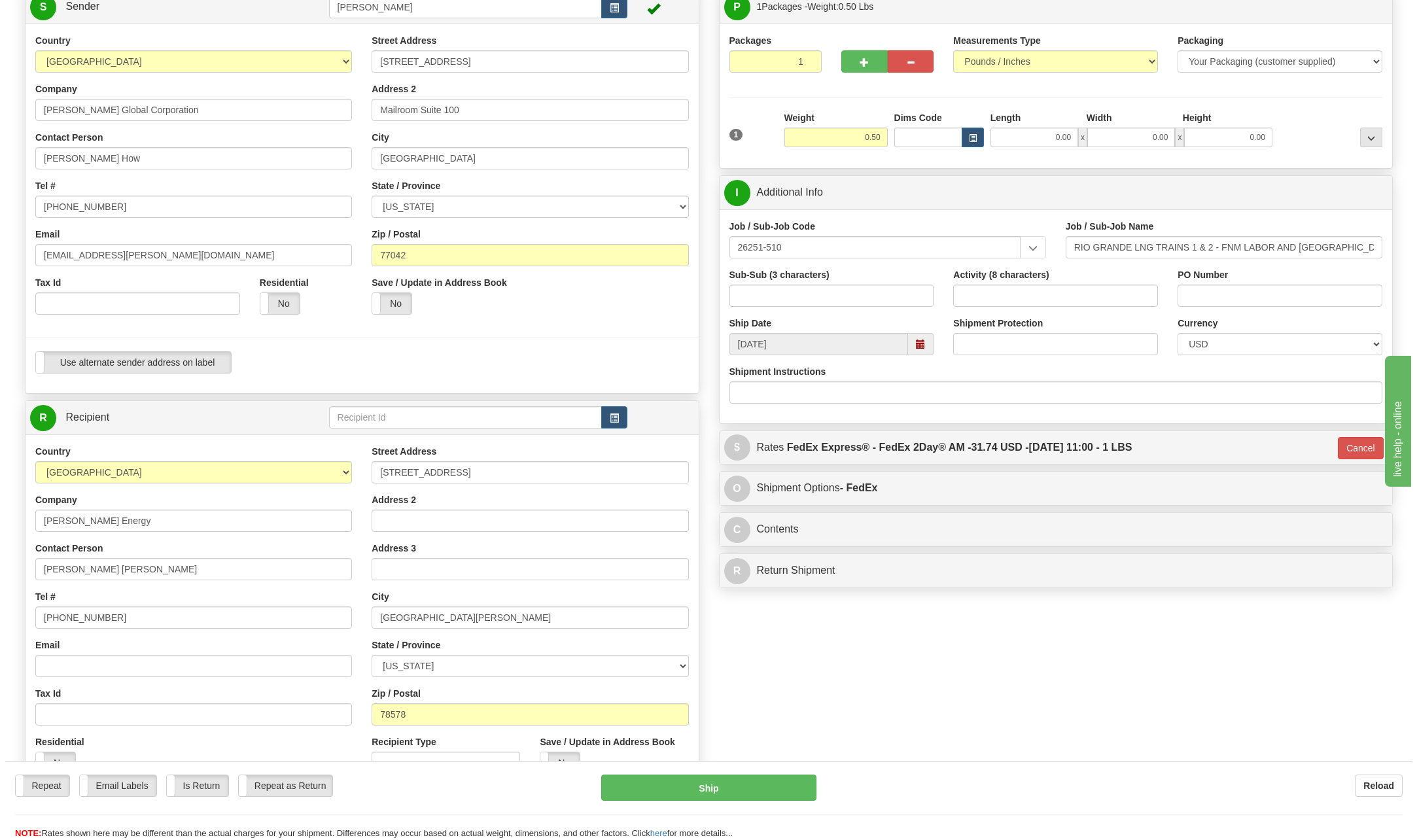
scroll to position [131, 0]
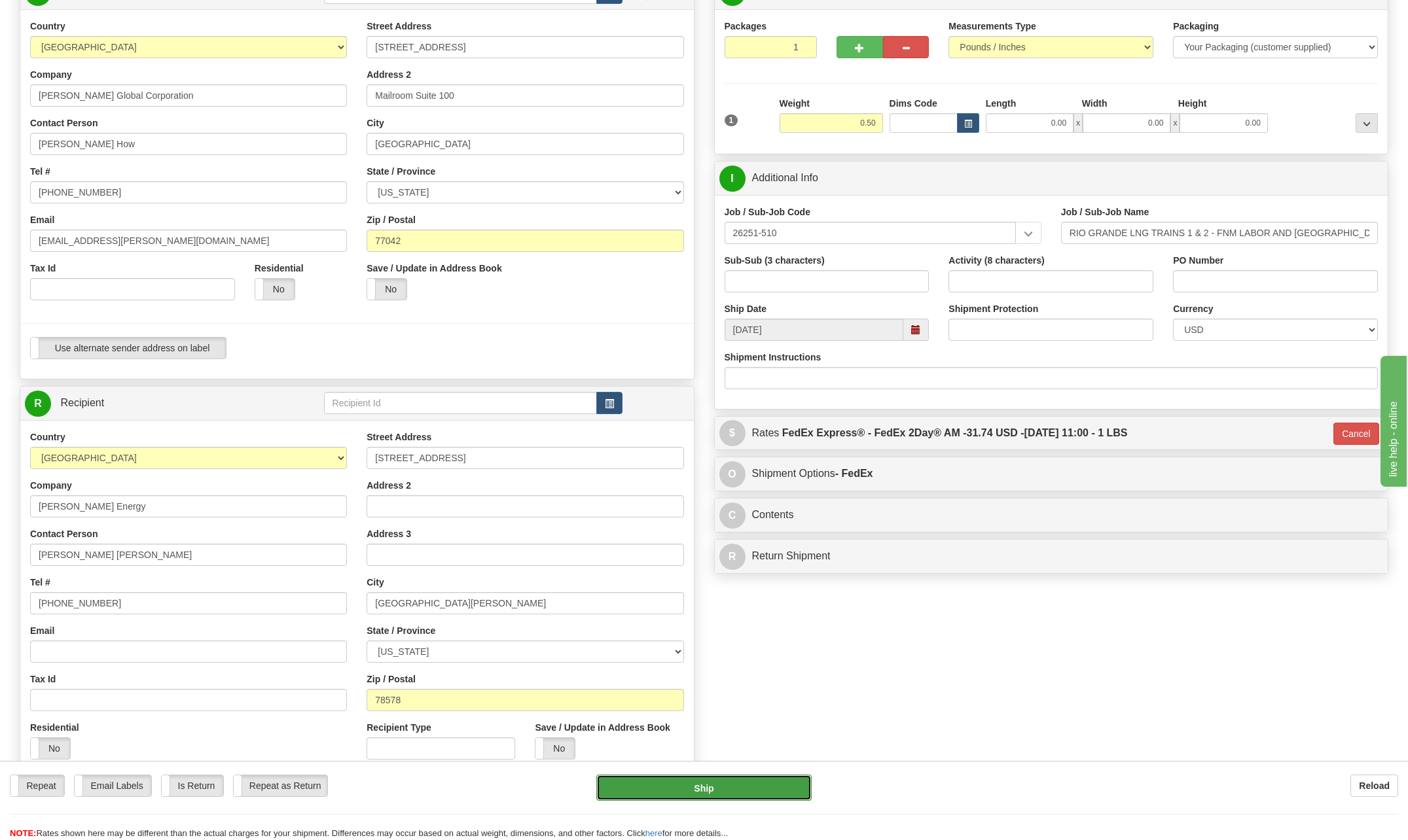
click at [751, 785] on button "Ship" at bounding box center [704, 788] width 216 height 27
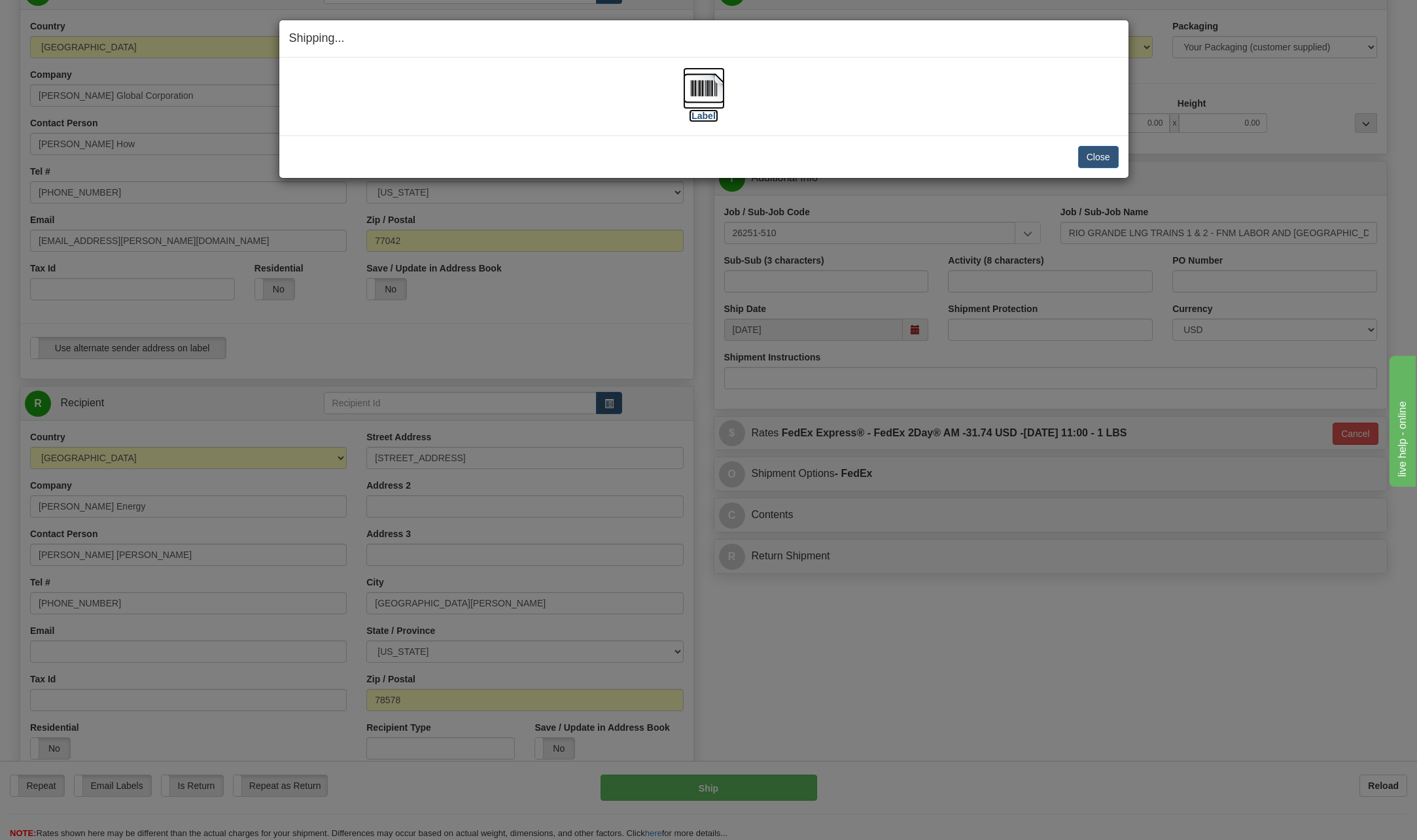
click at [711, 86] on img at bounding box center [704, 88] width 42 height 42
